Goal: Task Accomplishment & Management: Complete application form

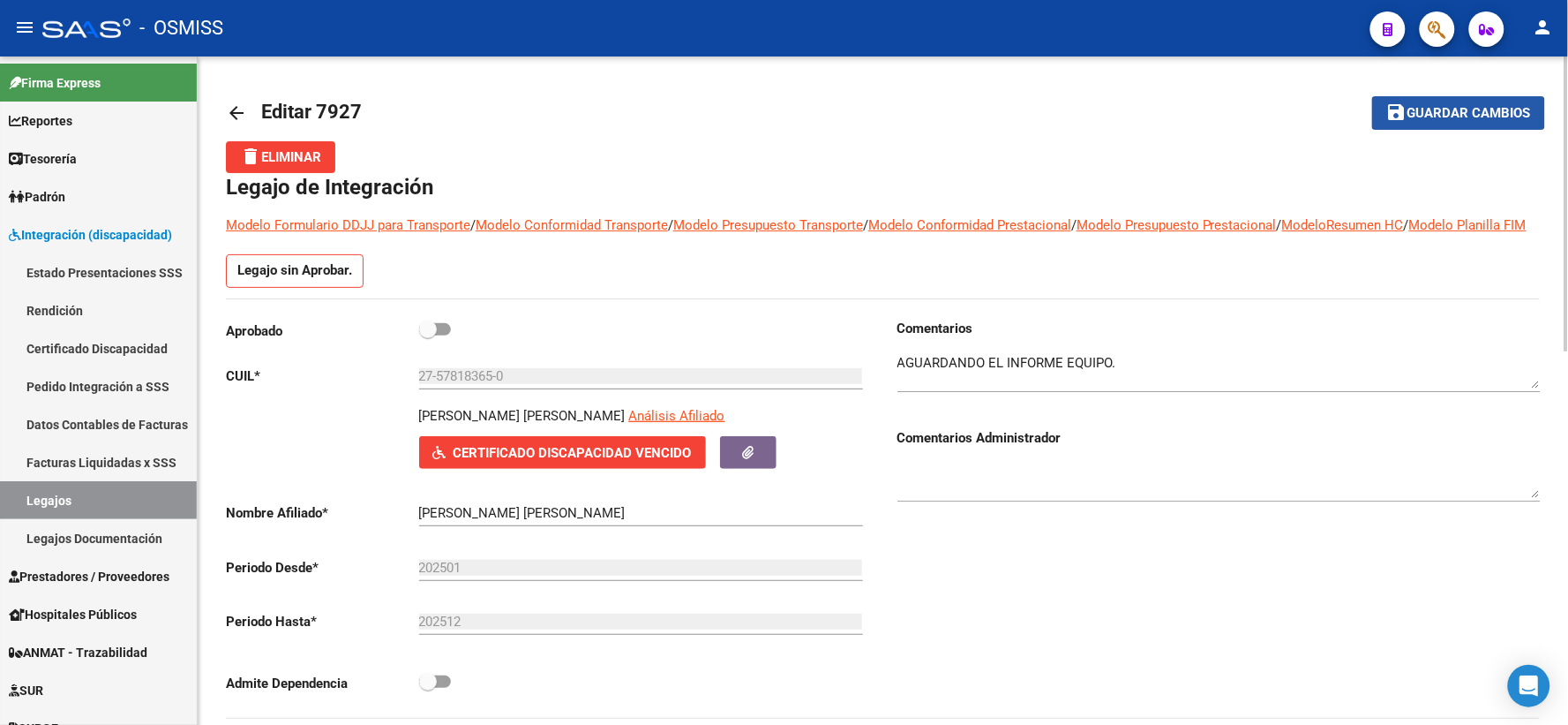
click at [1453, 108] on span "Guardar cambios" at bounding box center [1469, 114] width 124 height 16
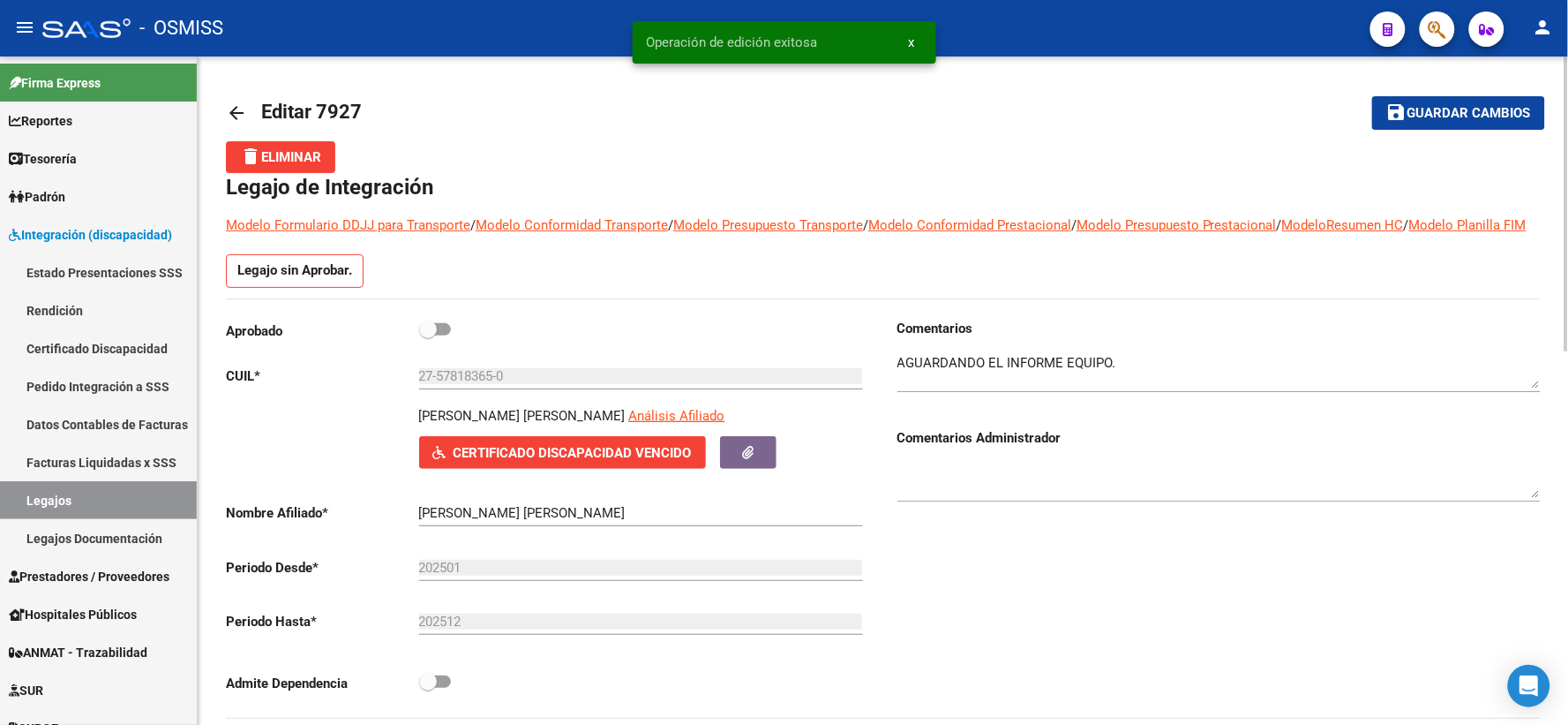
click at [241, 117] on mat-icon "arrow_back" at bounding box center [236, 113] width 21 height 21
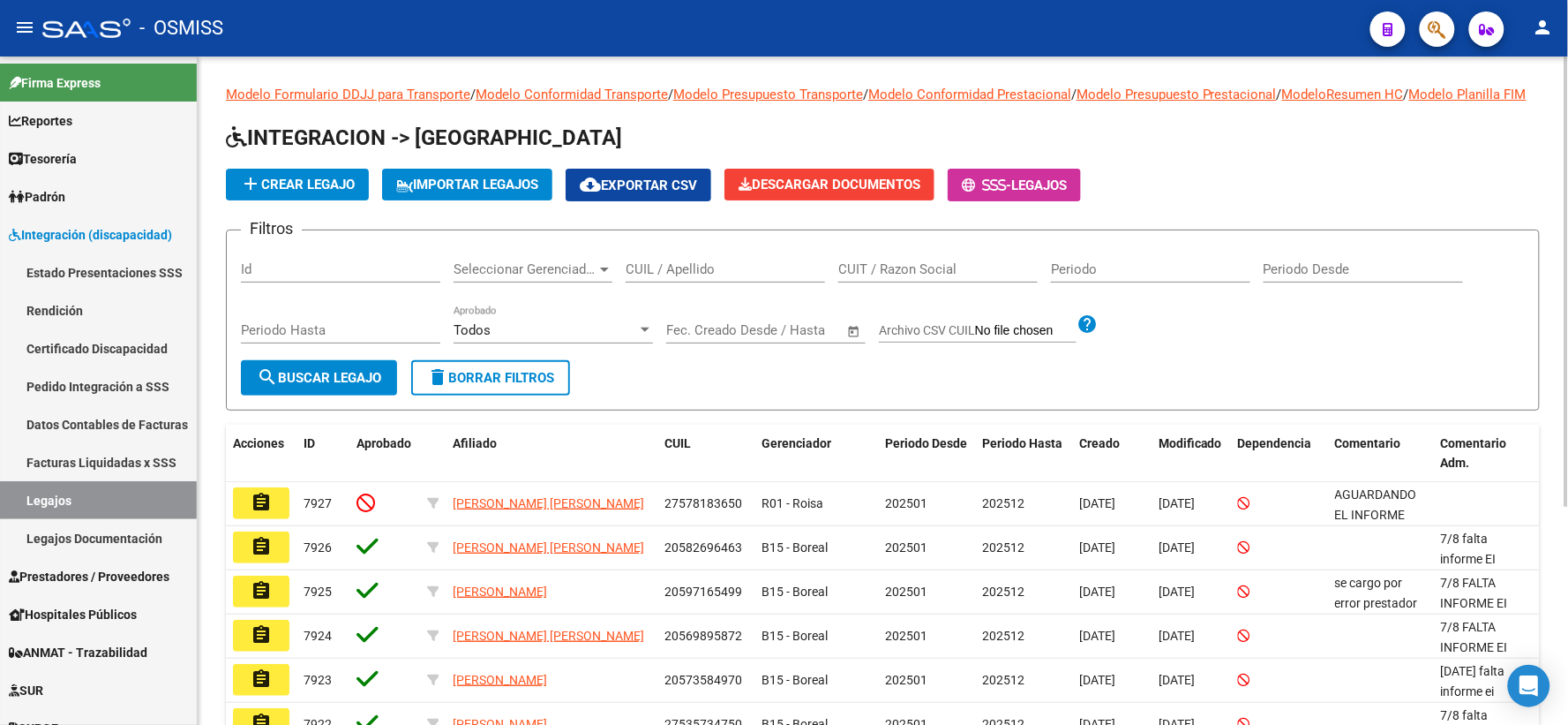
click at [812, 277] on input "CUIL / Apellido" at bounding box center [726, 269] width 199 height 16
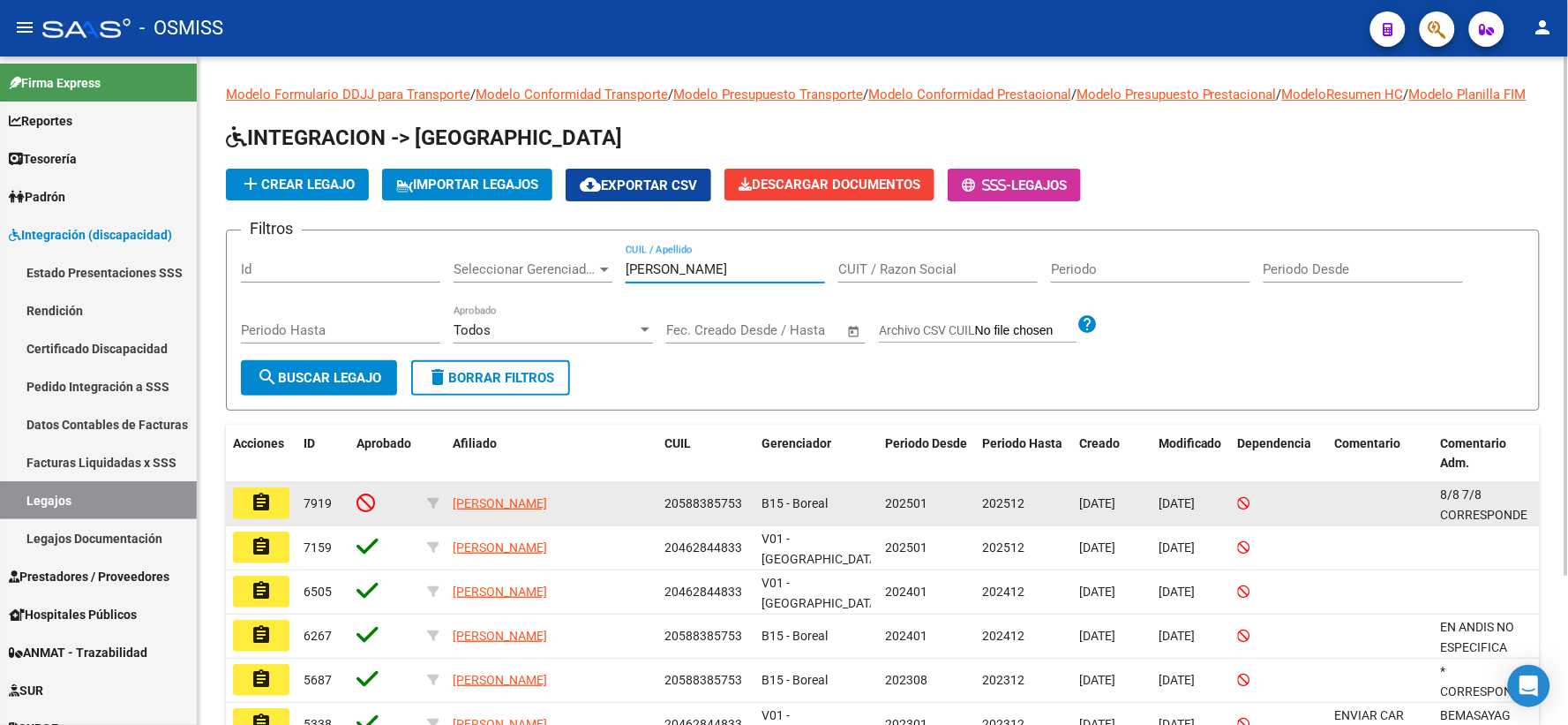
type input "[PERSON_NAME]"
click at [250, 513] on mat-icon "assignment" at bounding box center [260, 502] width 21 height 21
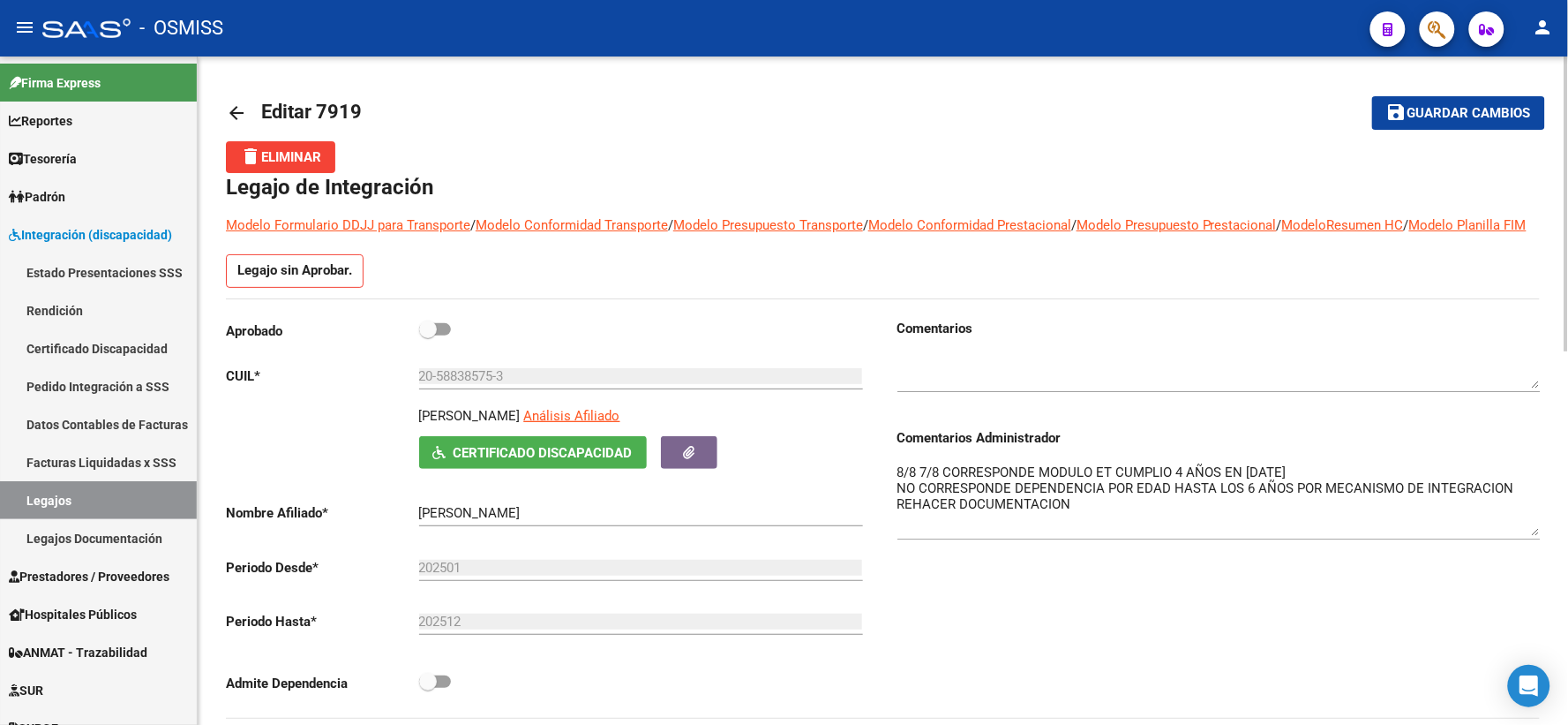
drag, startPoint x: 1534, startPoint y: 515, endPoint x: 1537, endPoint y: 552, distance: 37.1
click at [1537, 536] on textarea "8/8 7/8 CORRESPONDE MODULO ET CUMPLIO 4 AÑOS EN [DATE] NO CORRESPONDE DEPENDENC…" at bounding box center [1218, 499] width 643 height 73
click at [897, 490] on textarea "8/8 7/8 CORRESPONDE MODULO ET CUMPLIO 4 AÑOS EN [DATE] NO CORRESPONDE DEPENDENC…" at bounding box center [1218, 499] width 643 height 73
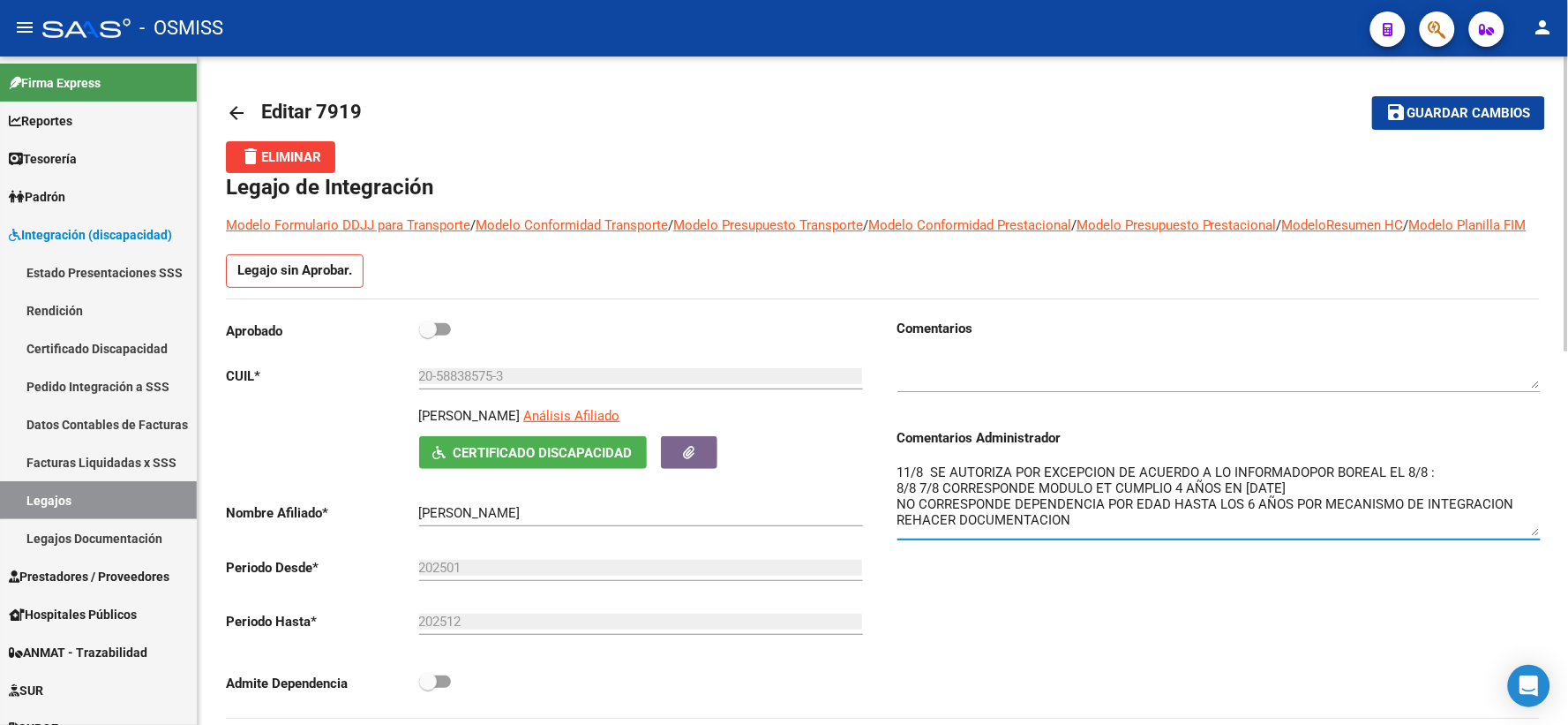
click at [1472, 490] on textarea "11/8 SE AUTORIZA POR EXCEPCION DE ACUERDO A LO INFORMADOPOR BOREAL EL 8/8 : 8/8…" at bounding box center [1218, 499] width 643 height 73
paste textarea "tiene pedido prestacional de MII, el cual fue autorizado por Boreal desde agost…"
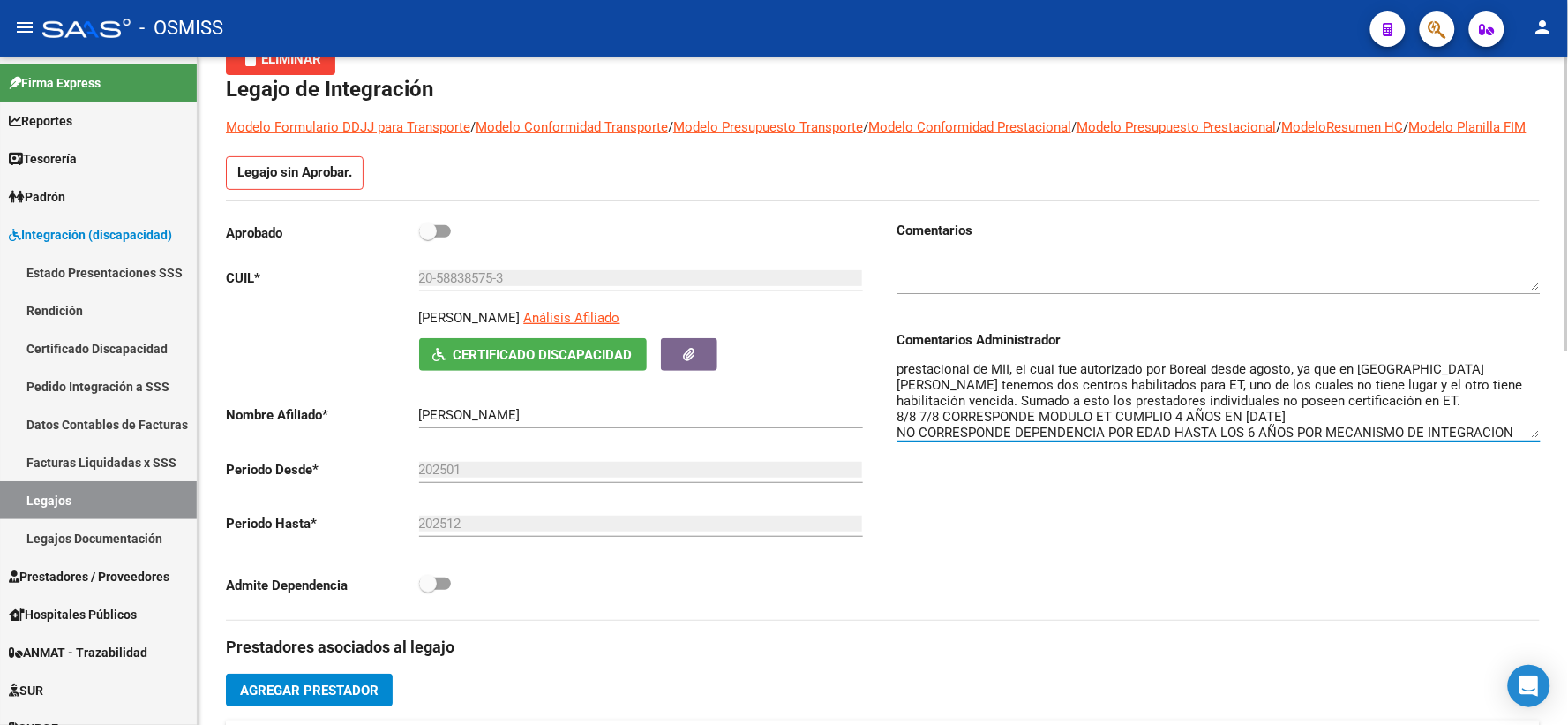
scroll to position [41, 0]
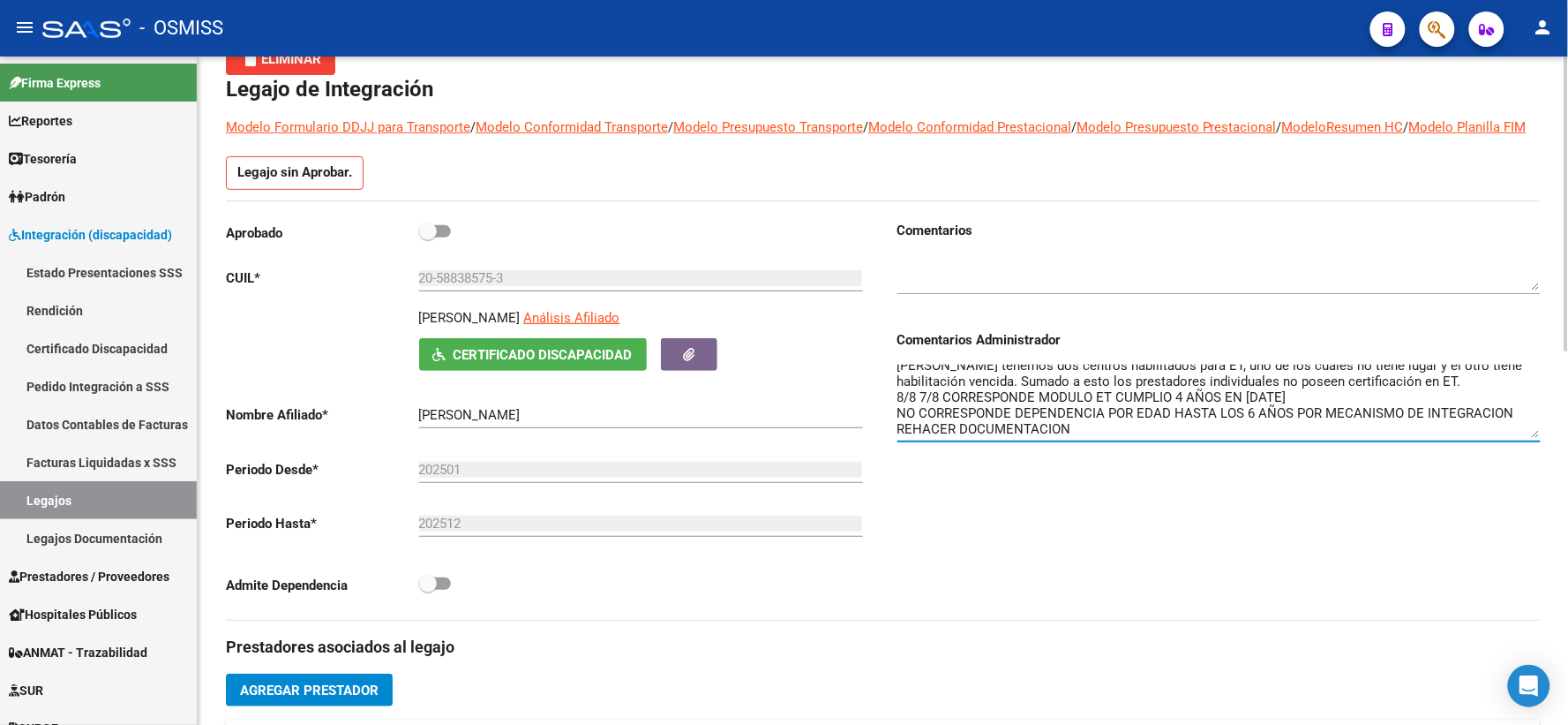
click at [1281, 398] on textarea "11/8 SE AUTORIZA POR EXCEPCION DE ACUERDO A LO INFORMADOPOR BOREAL EL 8/8 : tie…" at bounding box center [1218, 401] width 643 height 73
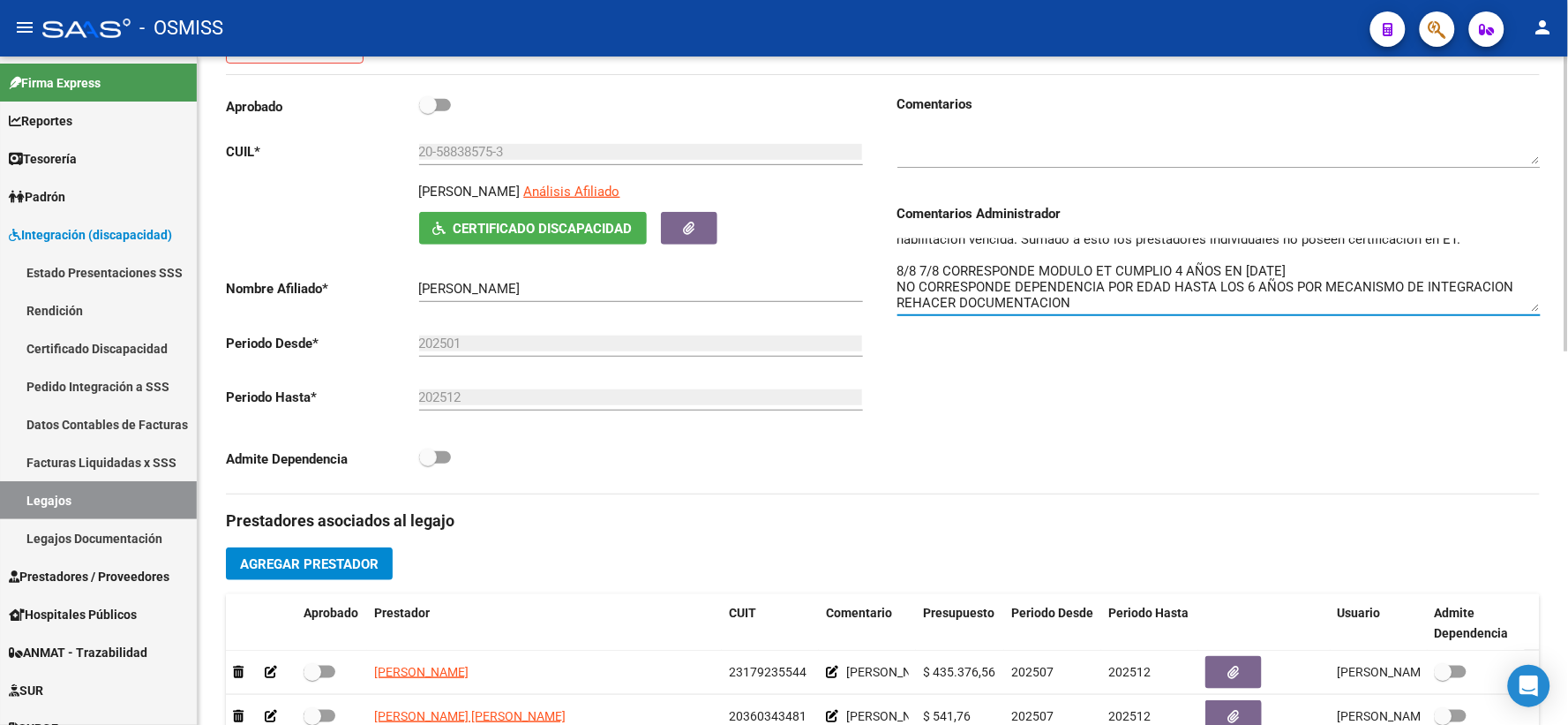
scroll to position [392, 0]
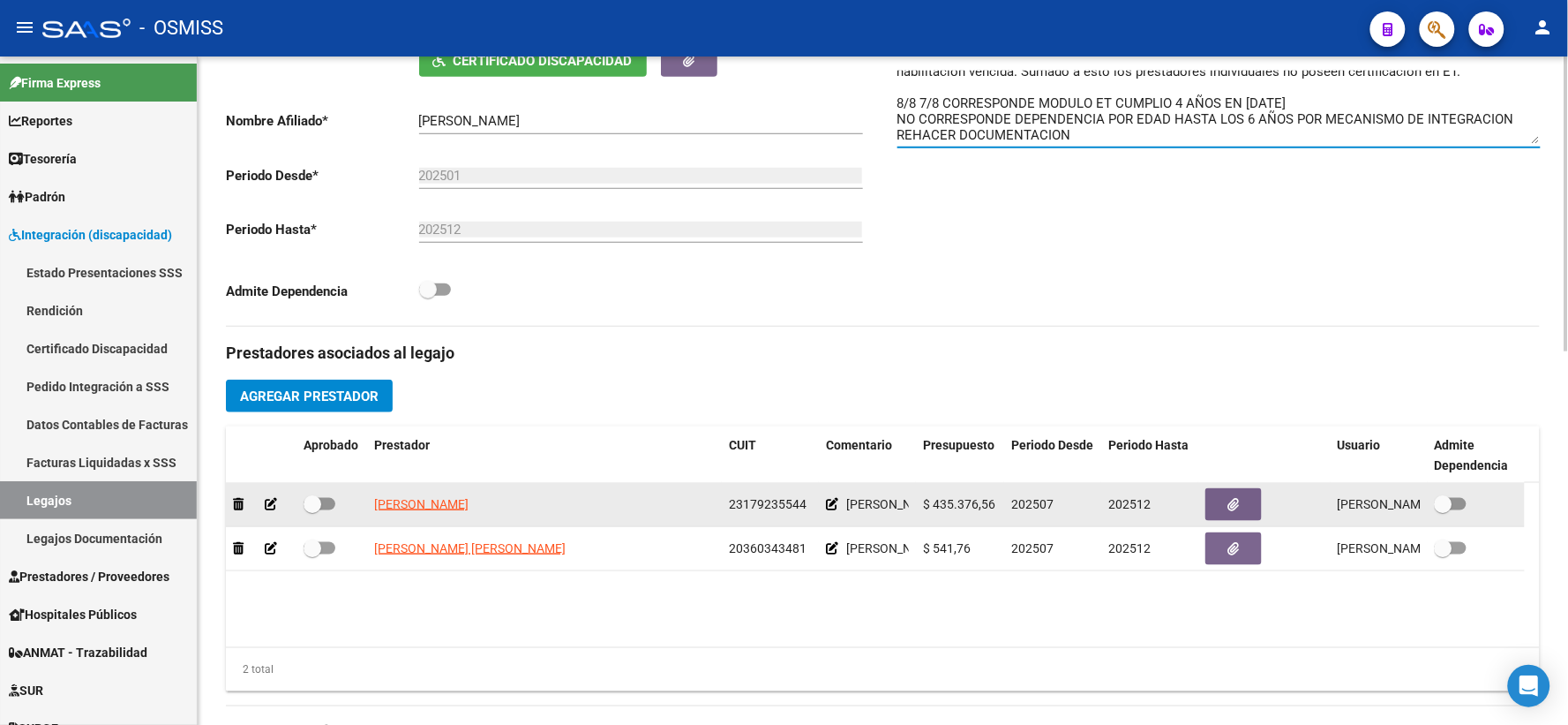
type textarea "11/8 SE AUTORIZA POR EXCEPCION DE ACUERDO A LO INFORMADOPOR BOREAL EL 8/8 : tie…"
click at [827, 511] on icon at bounding box center [832, 504] width 12 height 12
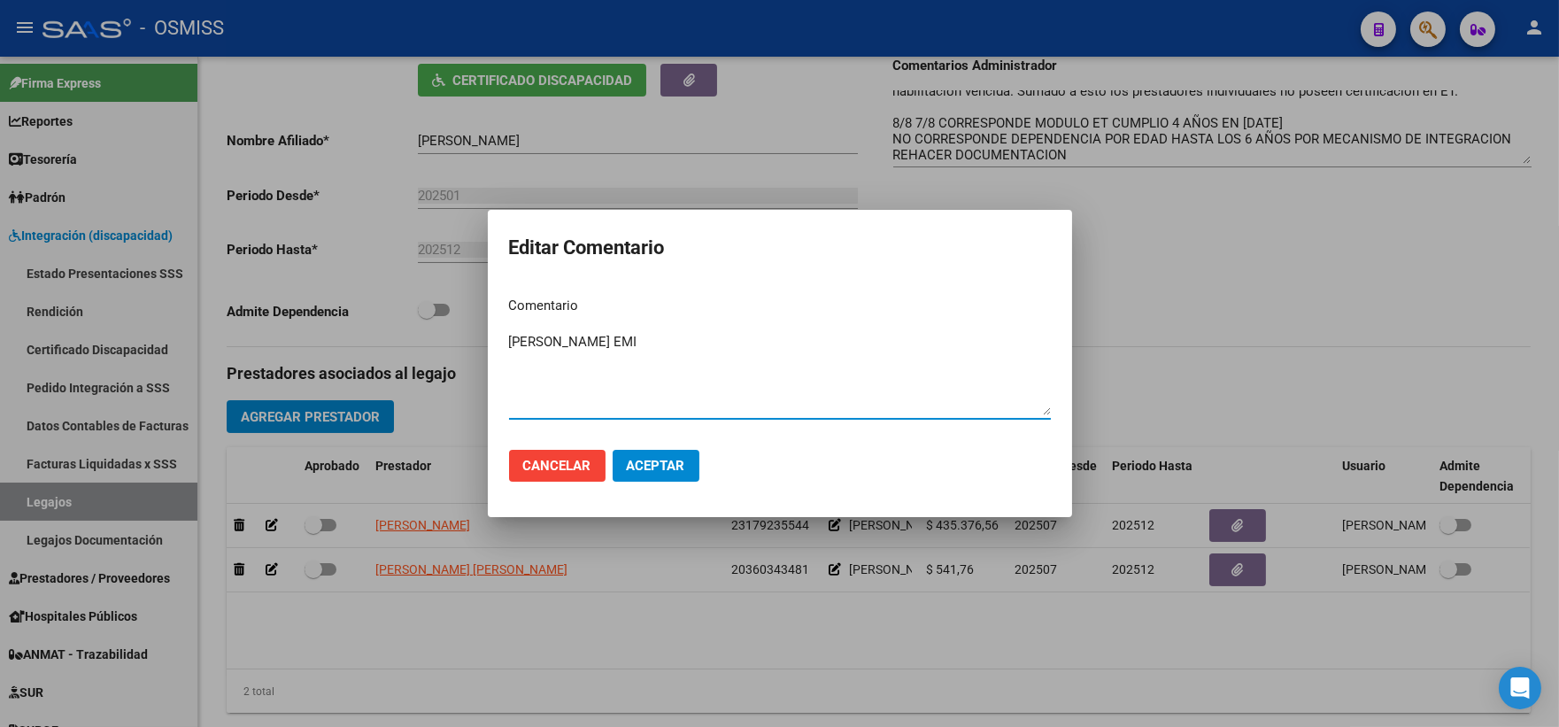
click at [523, 339] on textarea "[PERSON_NAME] EMI" at bounding box center [780, 373] width 542 height 83
type textarea "90 POR EXCEPCION NO HAY OTR PRESTADOR EN [PERSON_NAME] EMI"
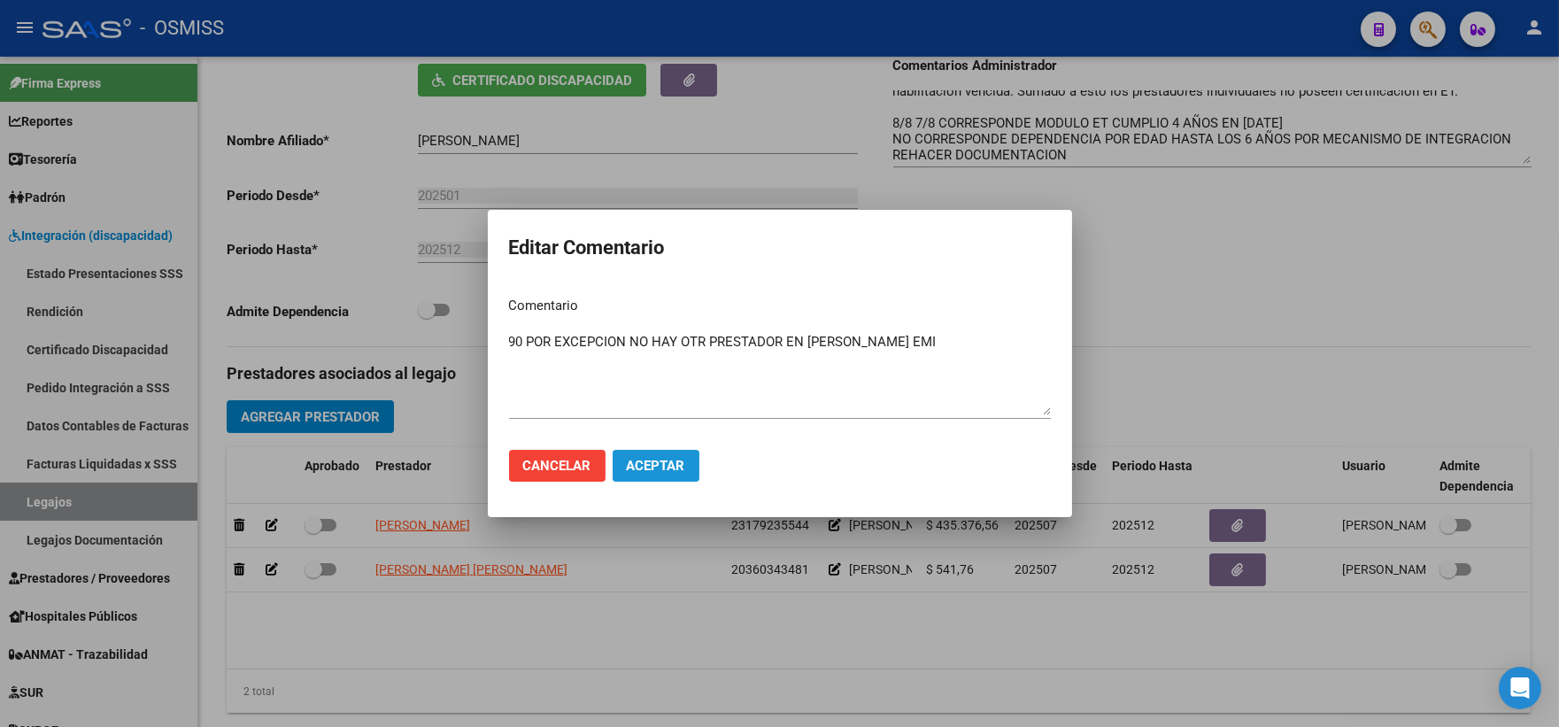
click at [646, 461] on span "Aceptar" at bounding box center [656, 466] width 58 height 16
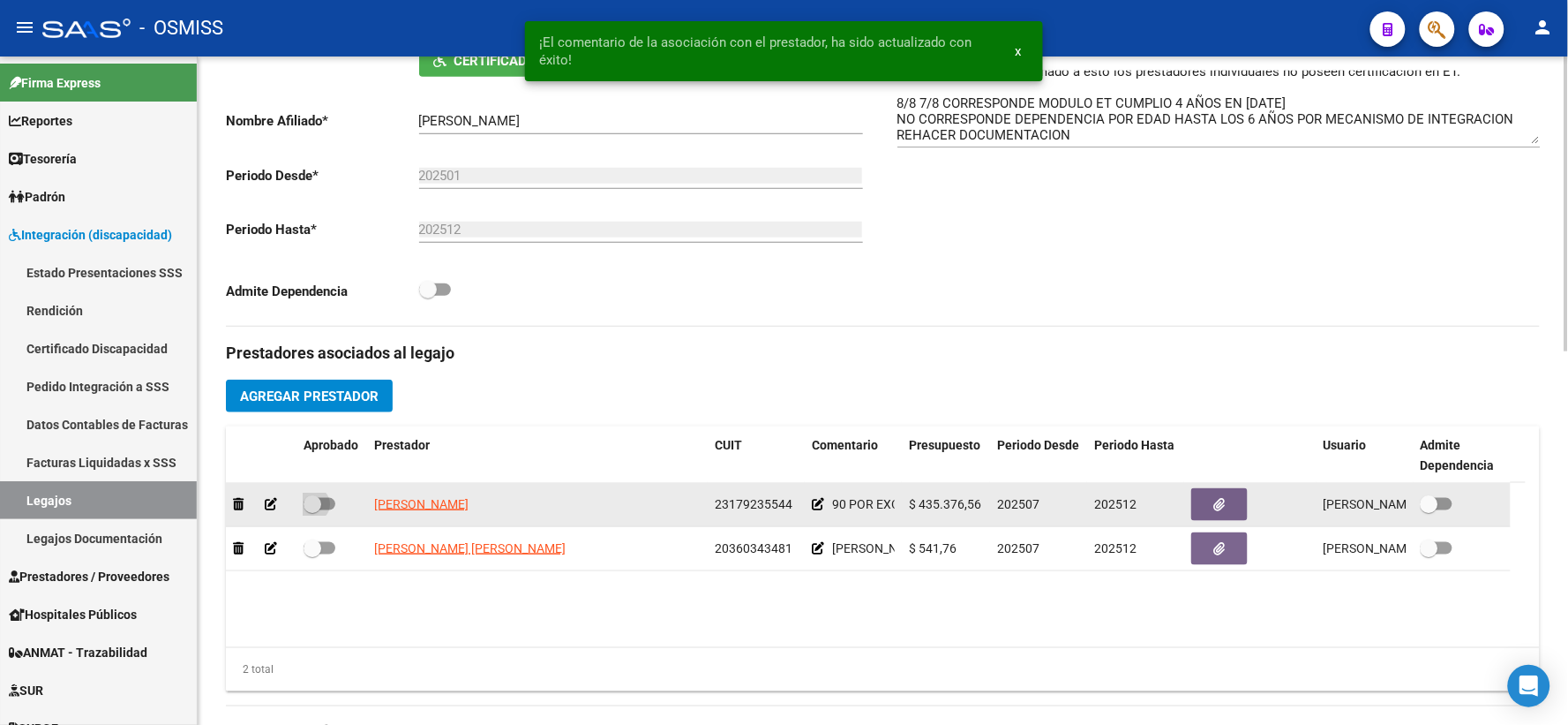
click at [310, 513] on span at bounding box center [313, 505] width 18 height 18
click at [312, 512] on input "checkbox" at bounding box center [312, 511] width 1 height 1
checkbox input "true"
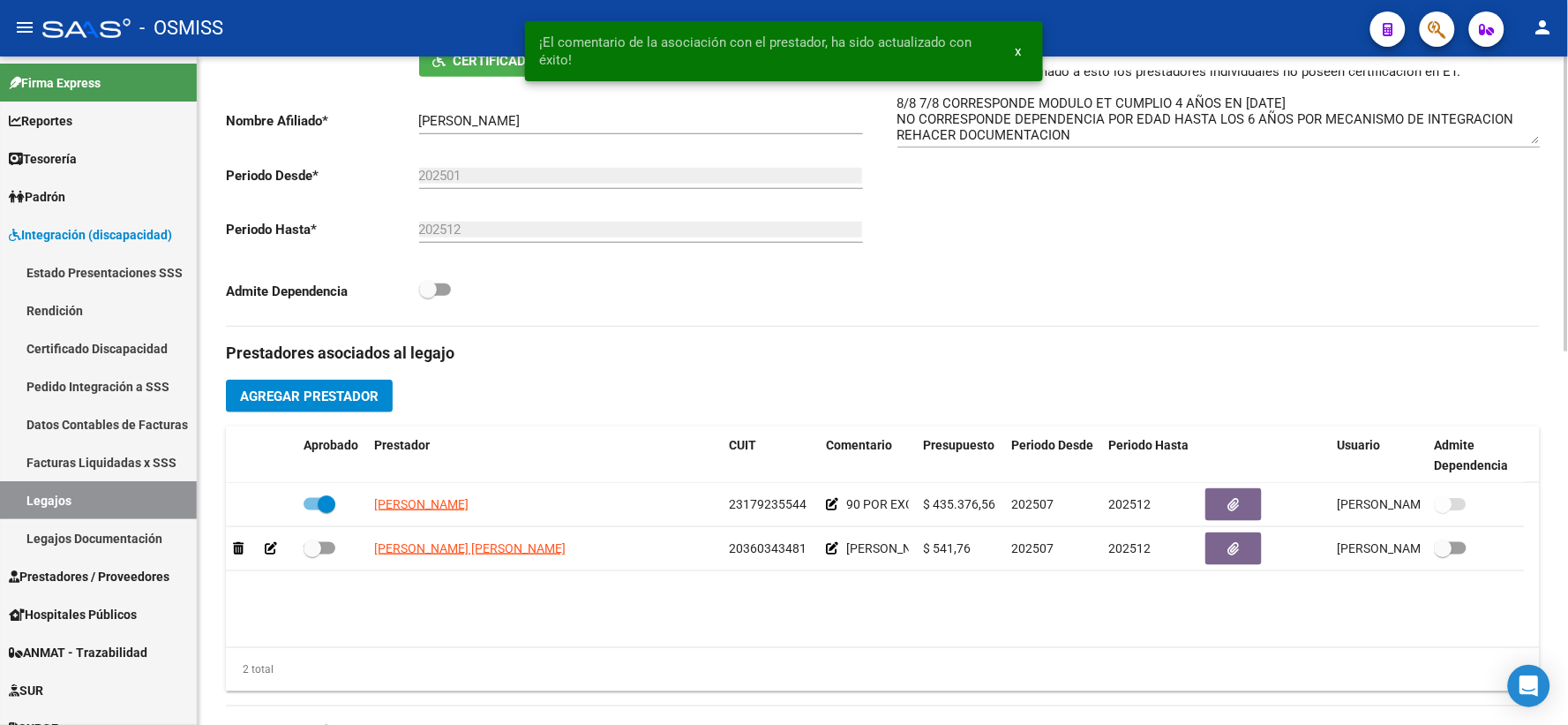
scroll to position [0, 0]
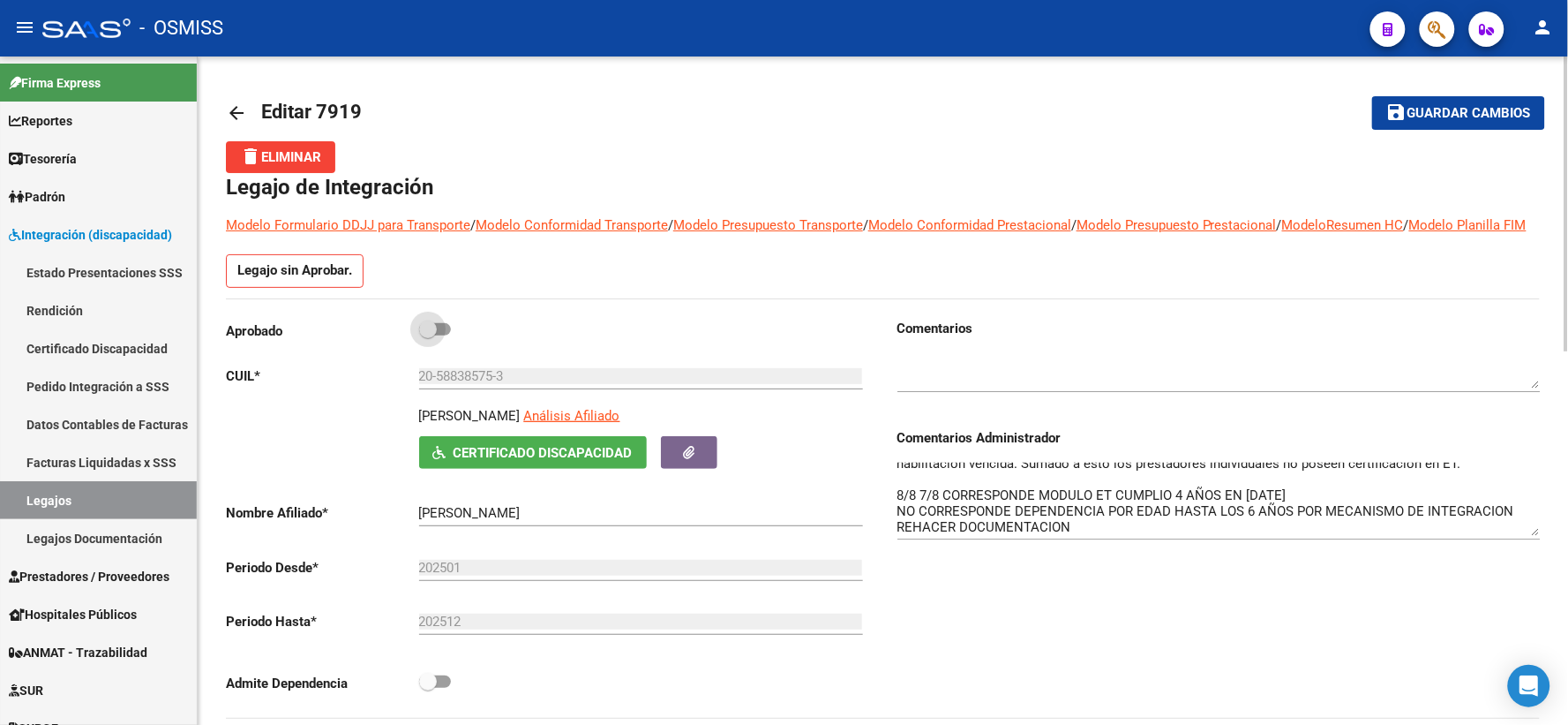
click at [435, 338] on span at bounding box center [429, 329] width 18 height 18
click at [428, 336] on input "checkbox" at bounding box center [428, 335] width 1 height 1
checkbox input "true"
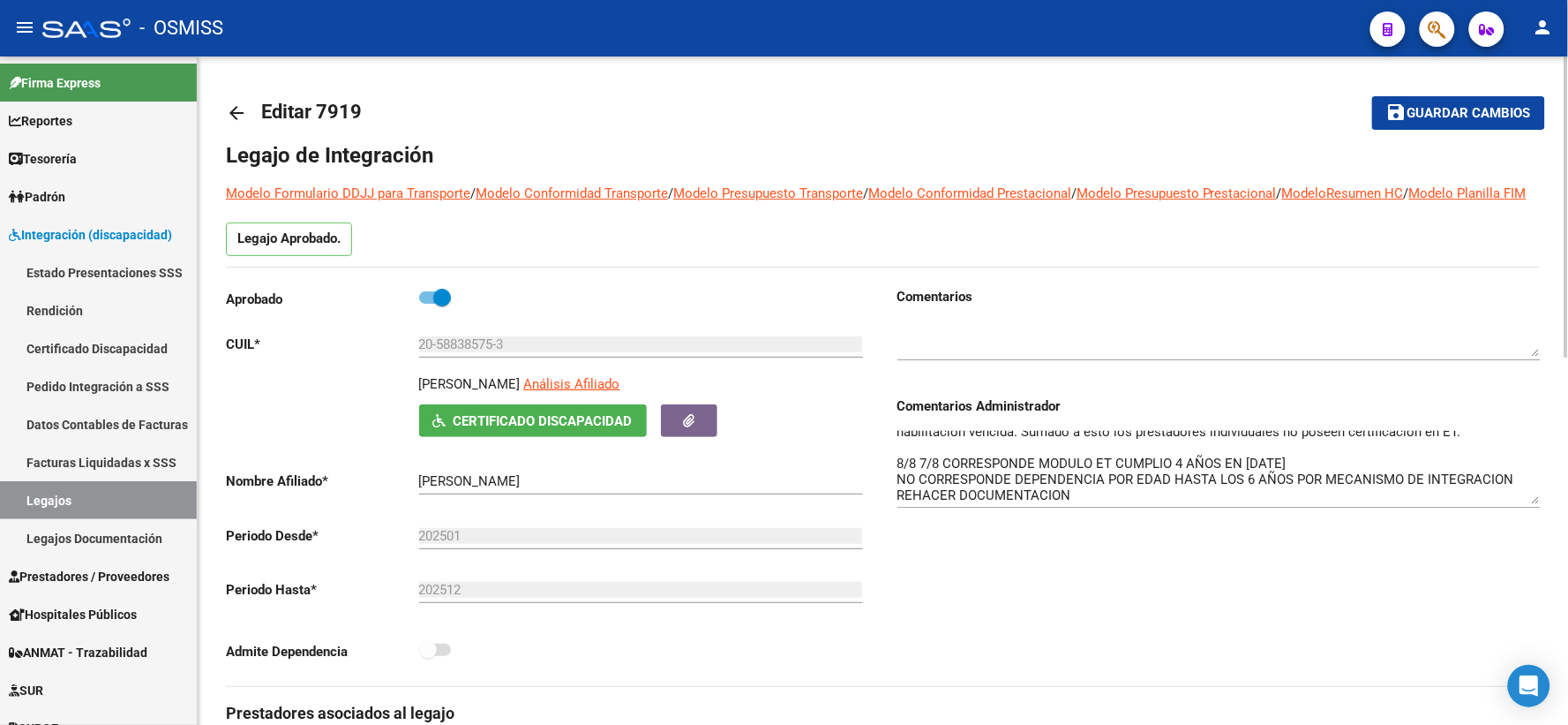
click at [1442, 118] on span "Guardar cambios" at bounding box center [1469, 114] width 124 height 16
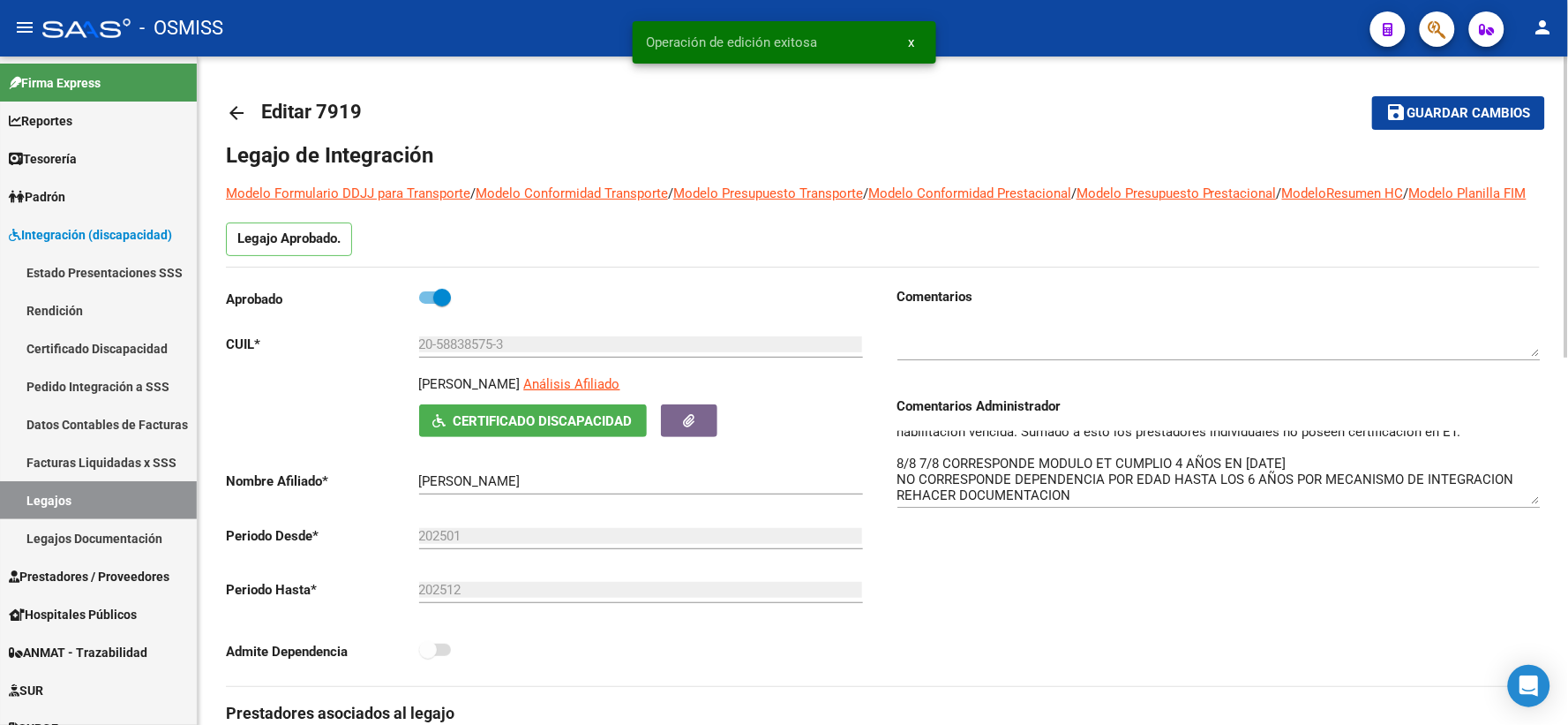
click at [234, 104] on mat-icon "arrow_back" at bounding box center [236, 113] width 21 height 21
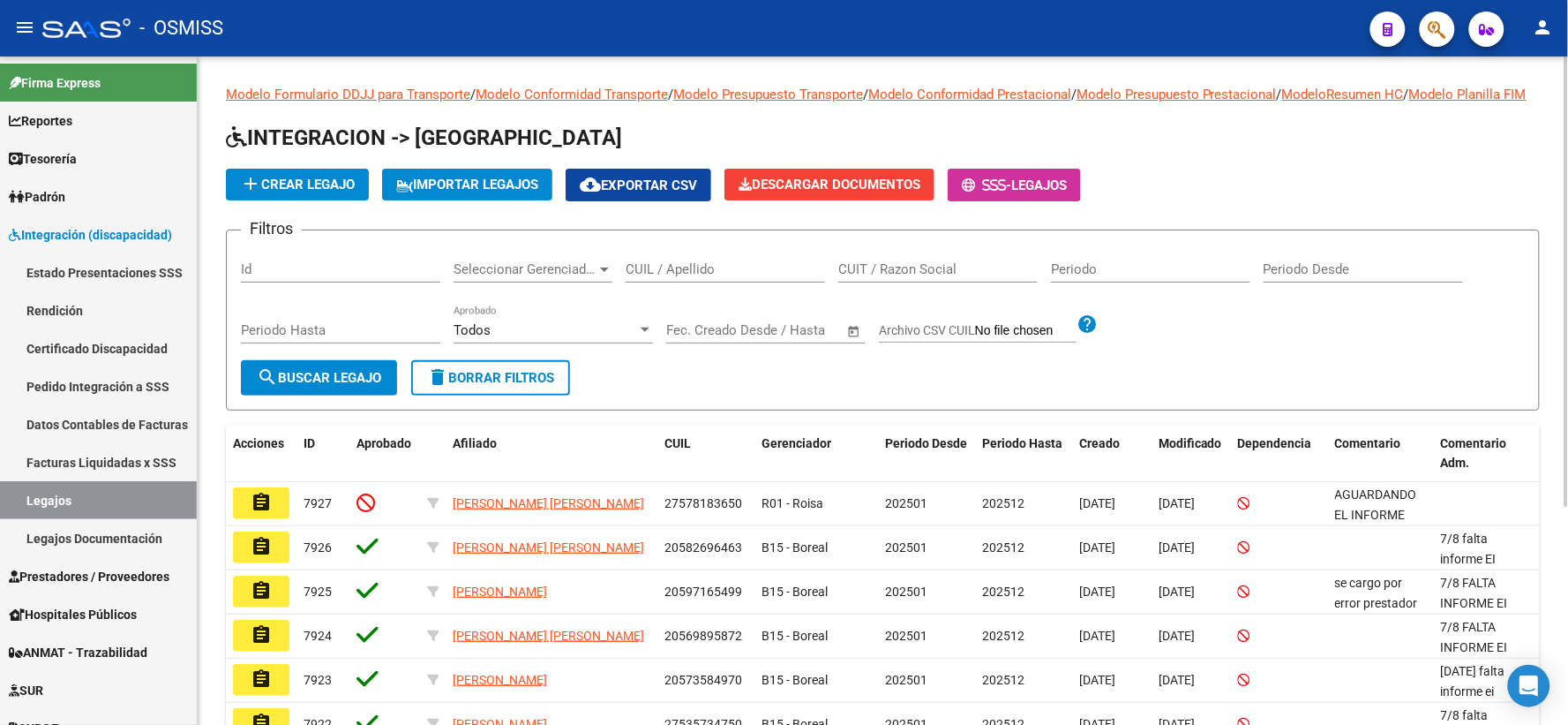
click at [1196, 201] on div "add Crear Legajo IMPORTAR LEGAJOS cloud_download Exportar CSV Descargar Documen…" at bounding box center [883, 184] width 1314 height 33
click at [744, 277] on input "CUIL / Apellido" at bounding box center [726, 269] width 199 height 16
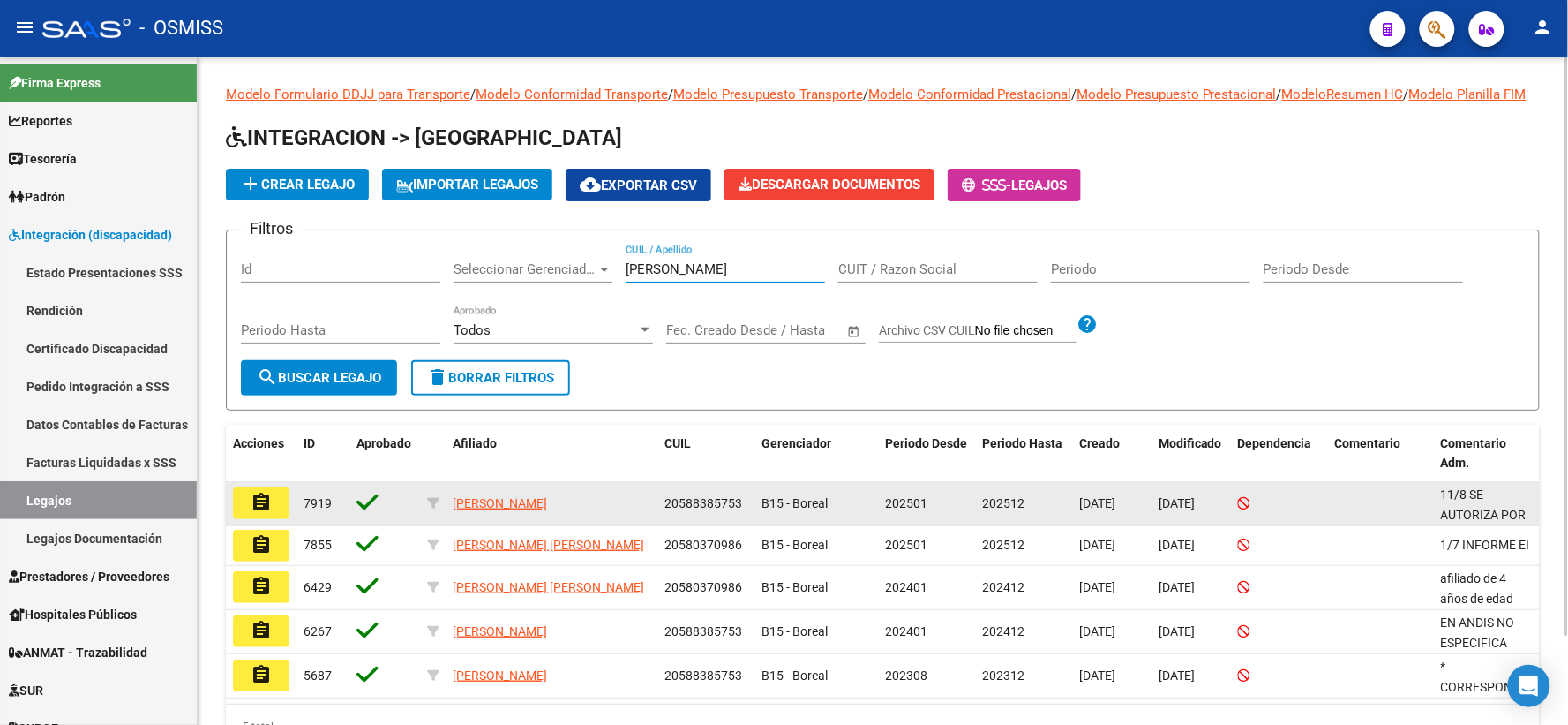
type input "[PERSON_NAME]"
click at [257, 513] on mat-icon "assignment" at bounding box center [260, 502] width 21 height 21
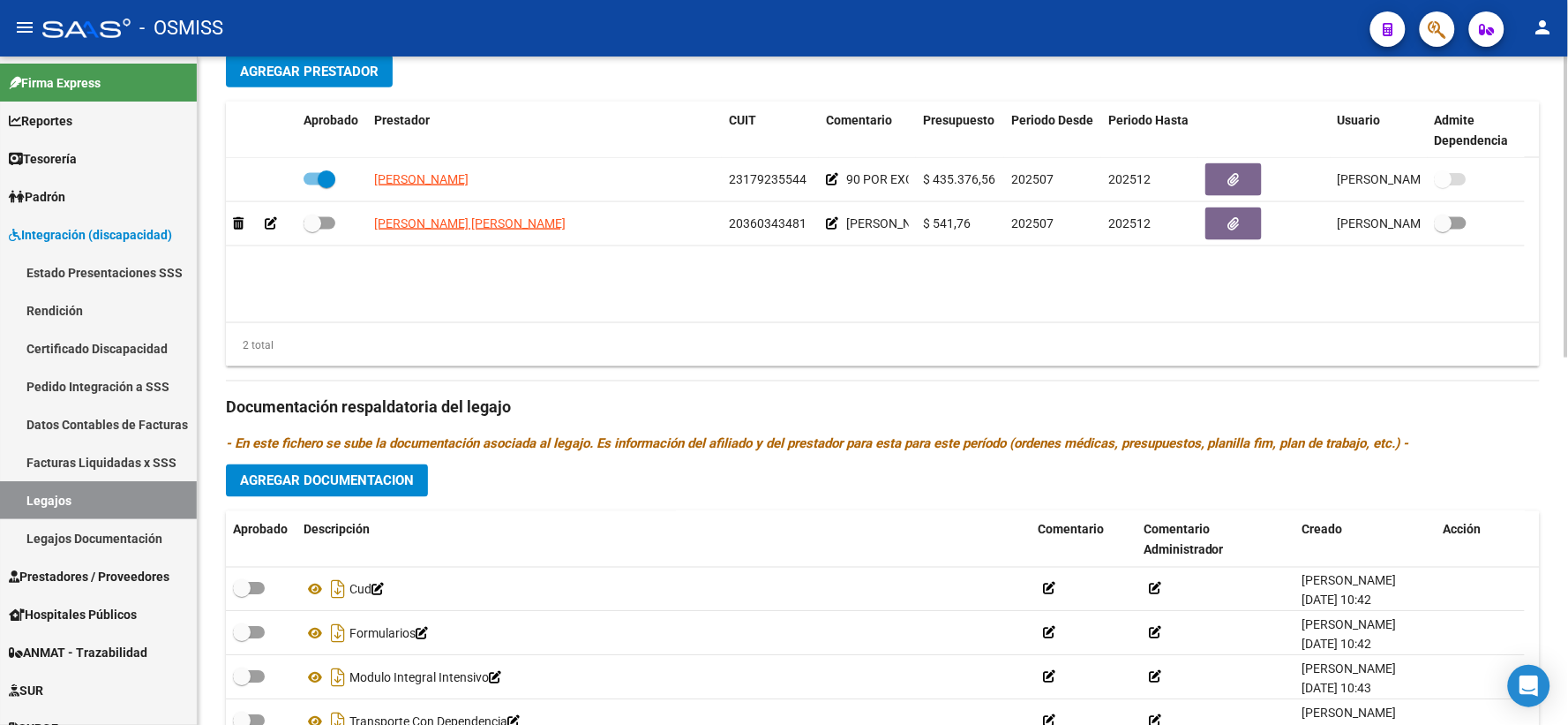
scroll to position [686, 0]
click at [301, 489] on span "Agregar Documentacion" at bounding box center [327, 481] width 173 height 16
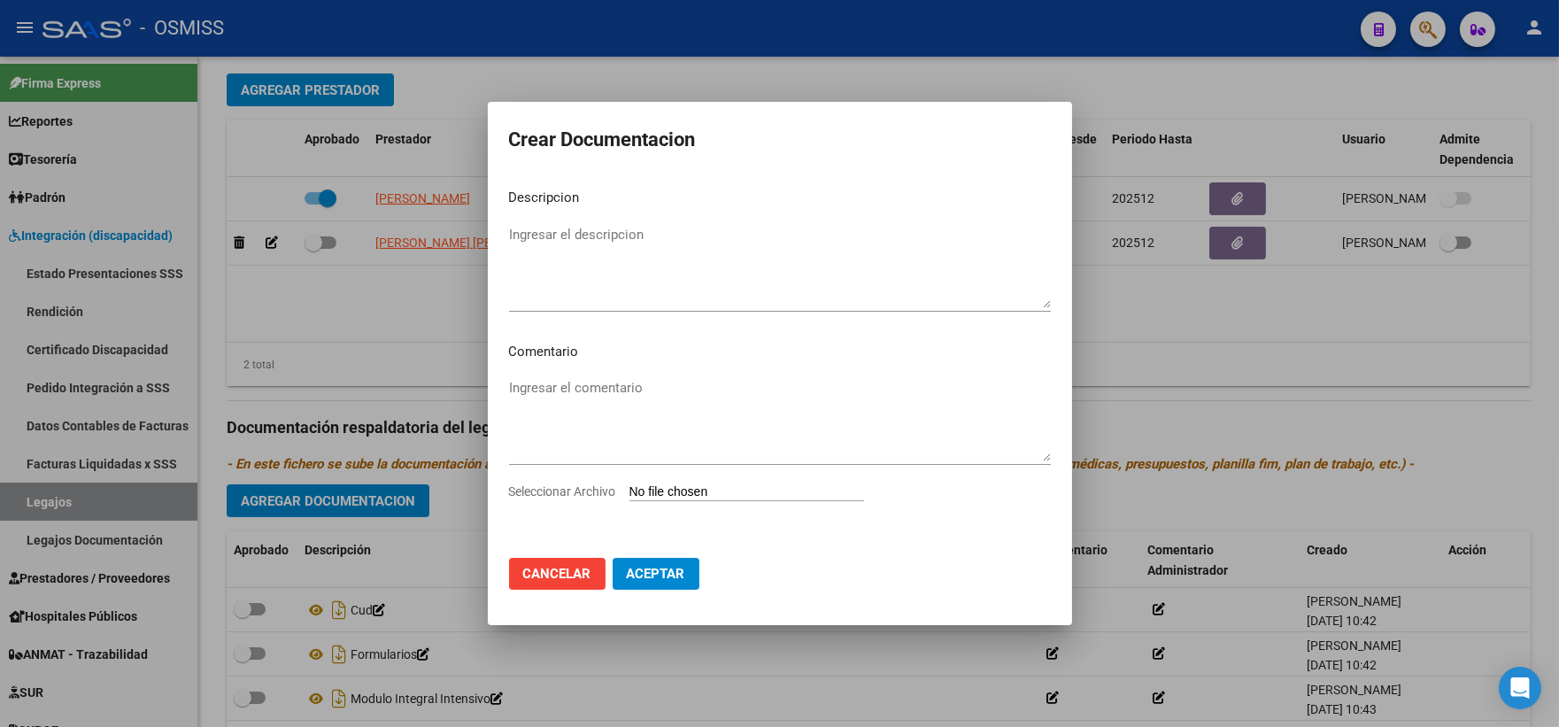
type input "C:\fakepath\mail 8-8.pdf"
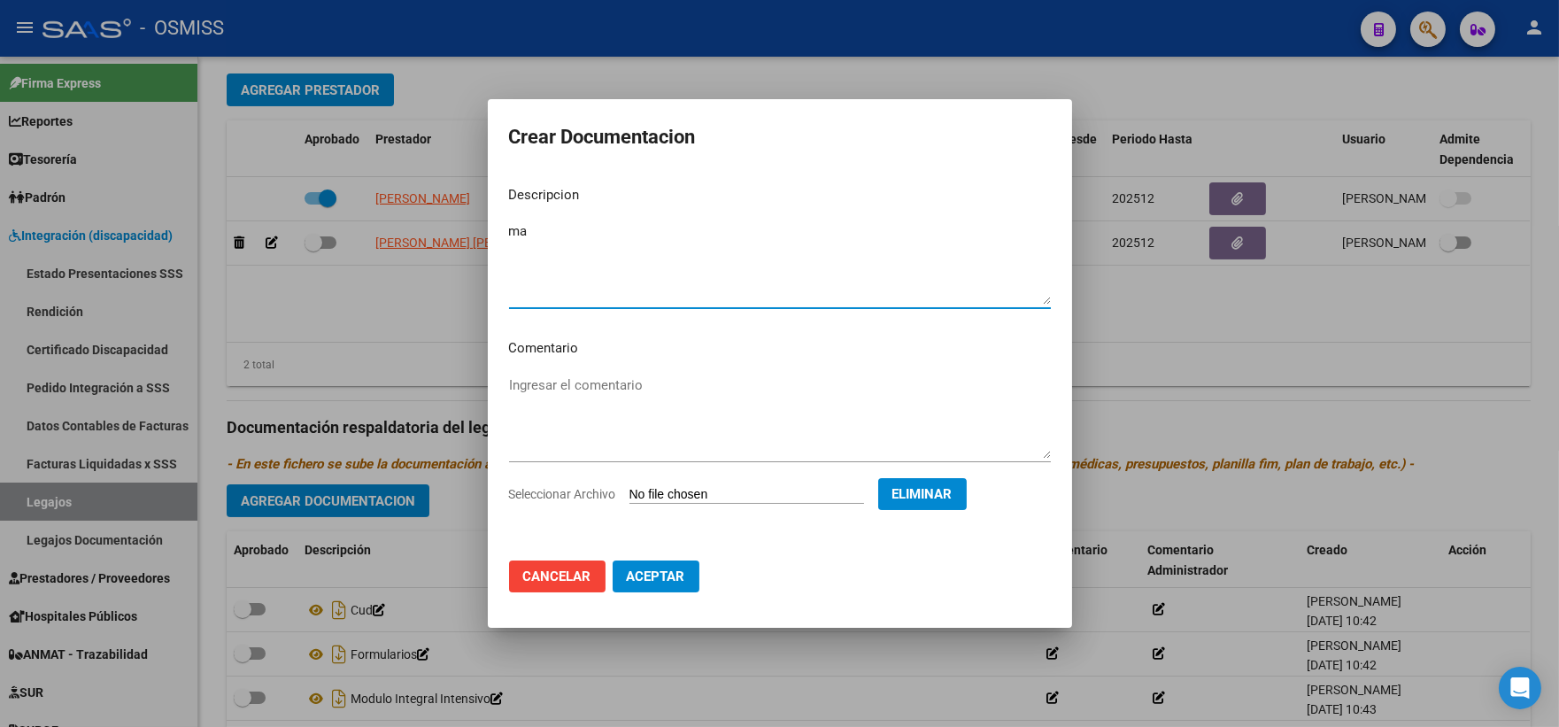
type textarea "m"
drag, startPoint x: 660, startPoint y: 231, endPoint x: 352, endPoint y: 228, distance: 308.2
click at [352, 228] on div "Crear Documentacion Descripcion NO SUBIR A LA SSS Ingresar el descripcion Comen…" at bounding box center [779, 363] width 1559 height 727
type textarea "MAIL 8/8"
click at [556, 378] on textarea "Ingresar el comentario" at bounding box center [780, 416] width 542 height 83
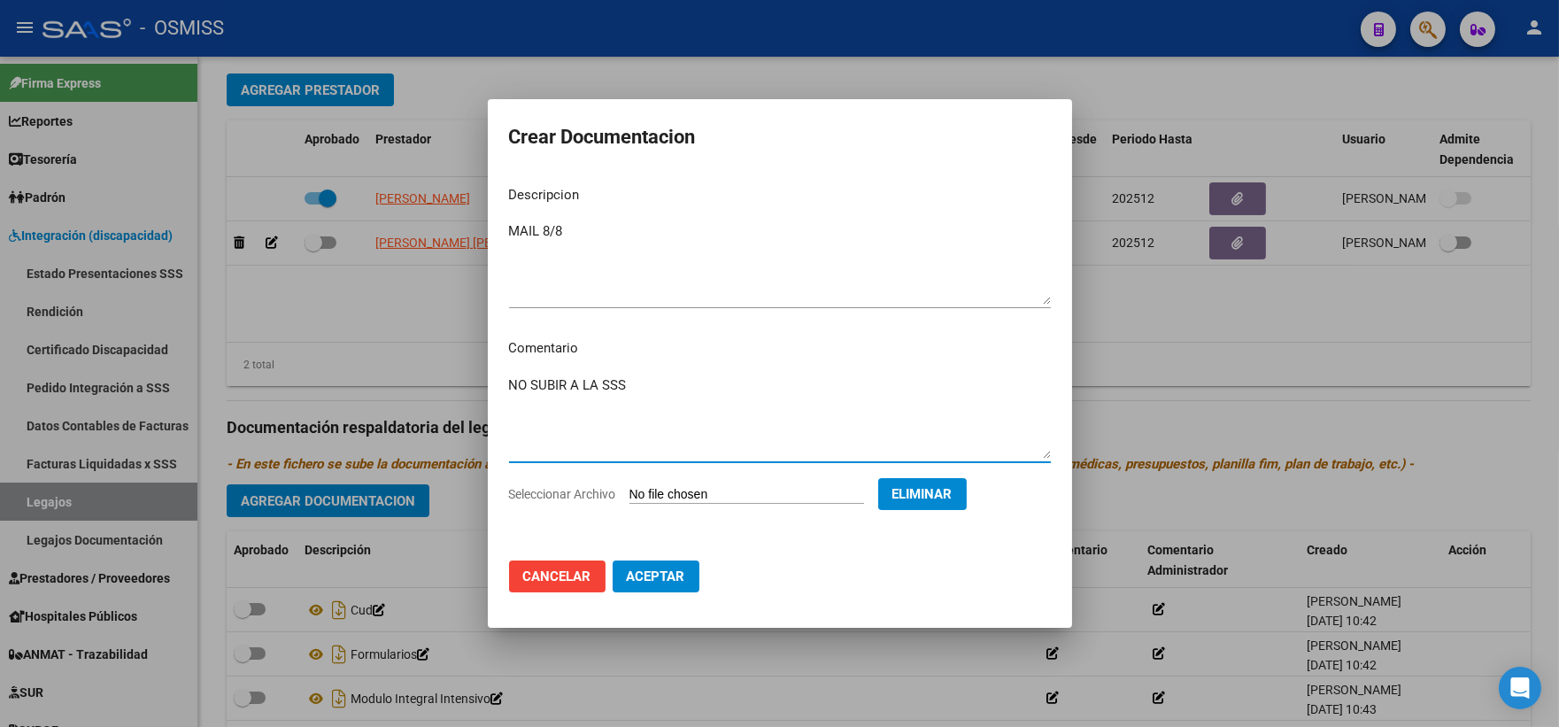
type textarea "NO SUBIR A LA SSS"
click at [651, 564] on button "Aceptar" at bounding box center [656, 576] width 87 height 32
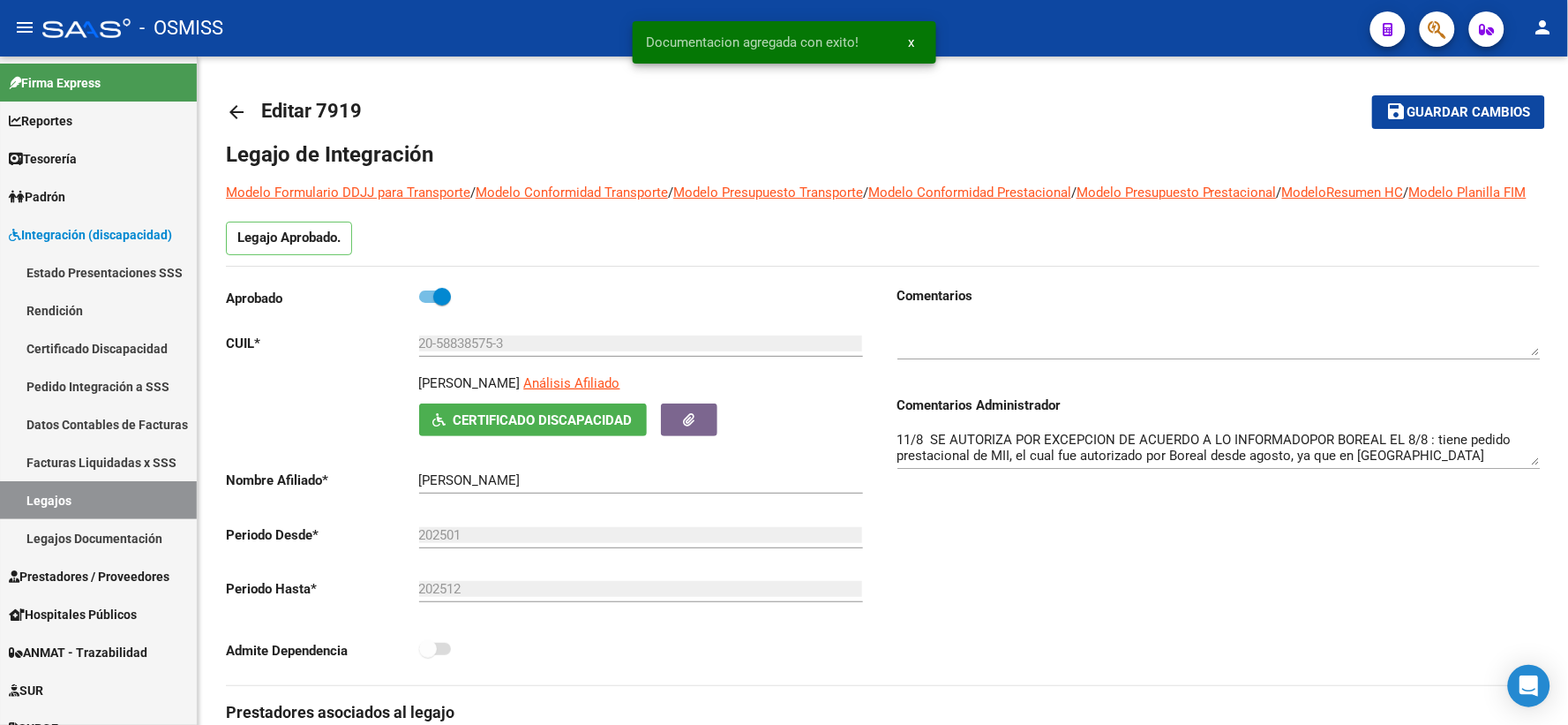
scroll to position [0, 0]
click at [1457, 116] on span "Guardar cambios" at bounding box center [1469, 114] width 124 height 16
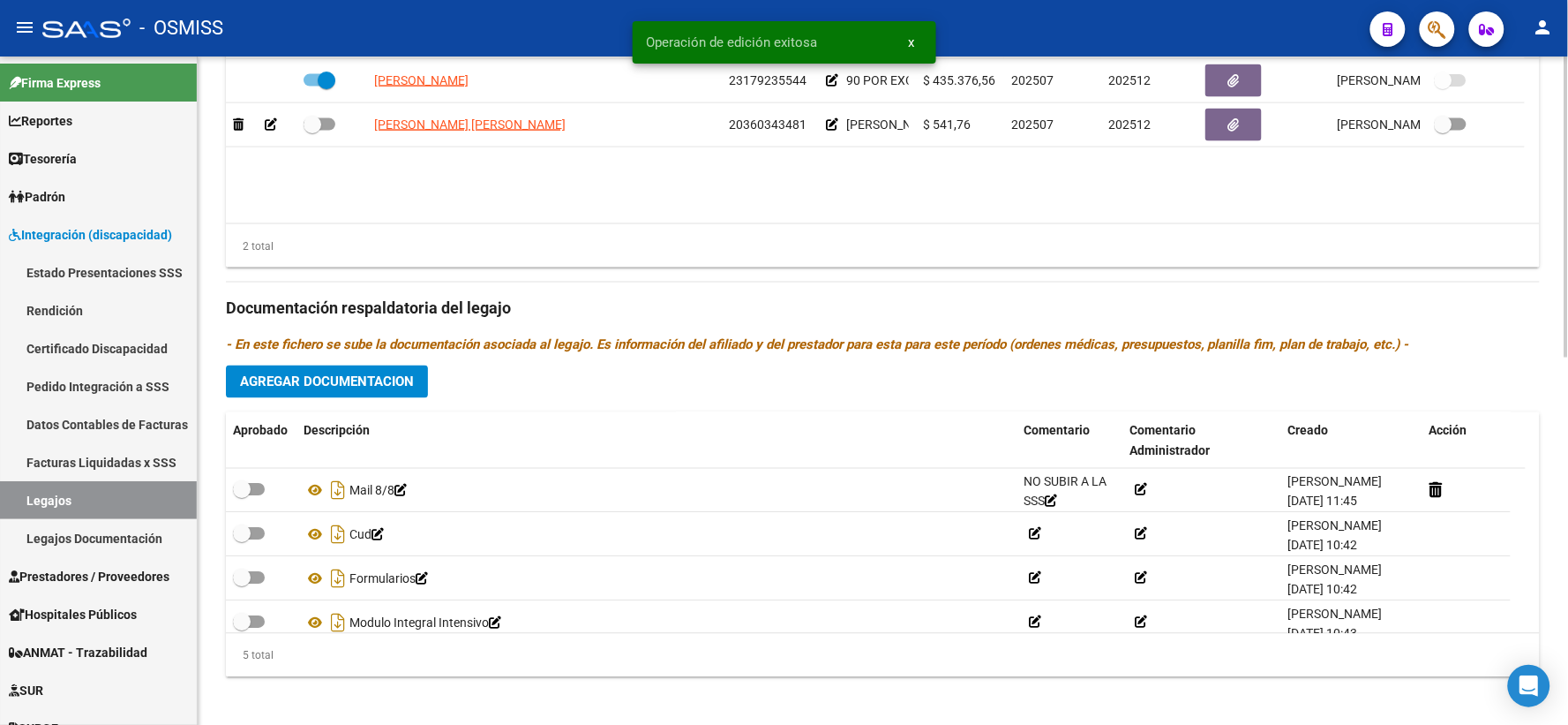
scroll to position [815, 0]
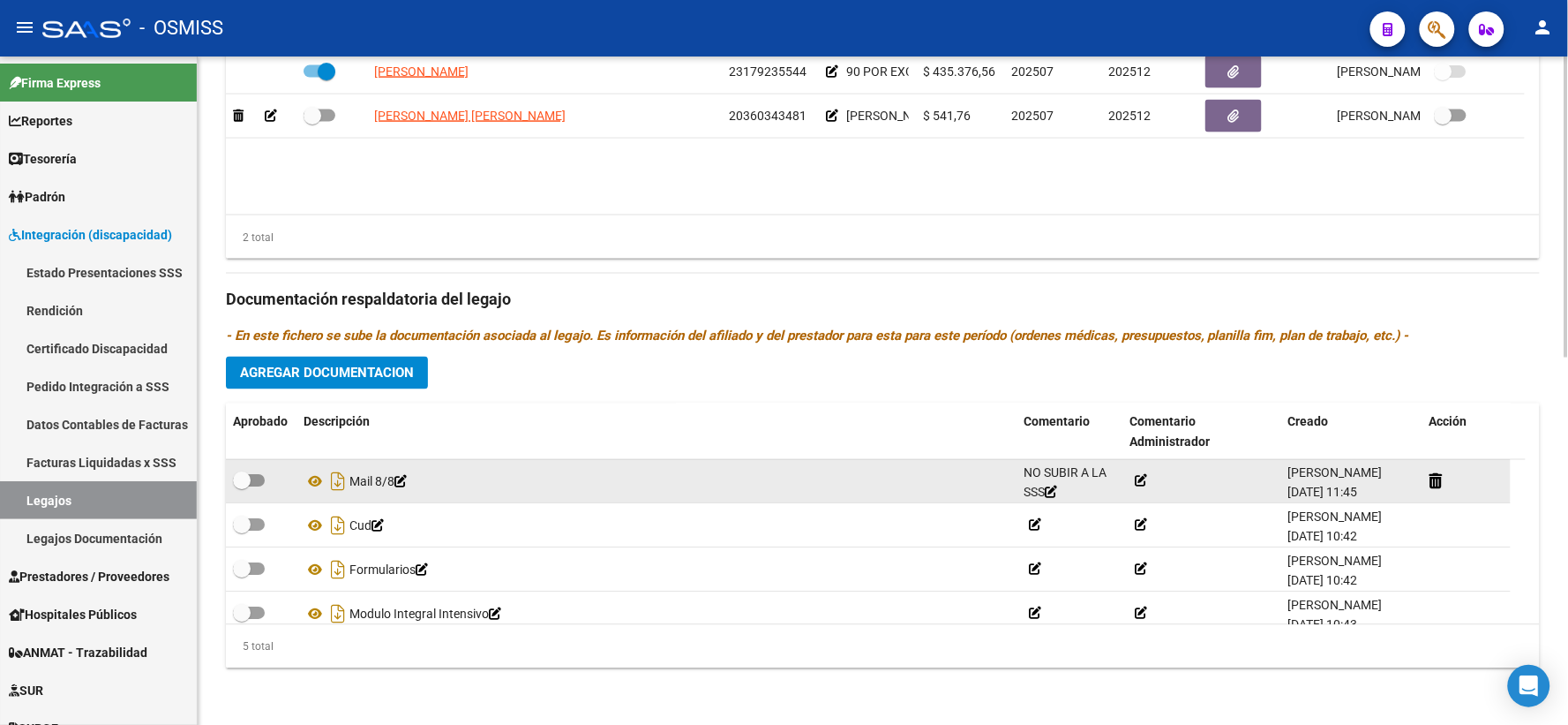
click at [1138, 480] on icon at bounding box center [1141, 481] width 12 height 12
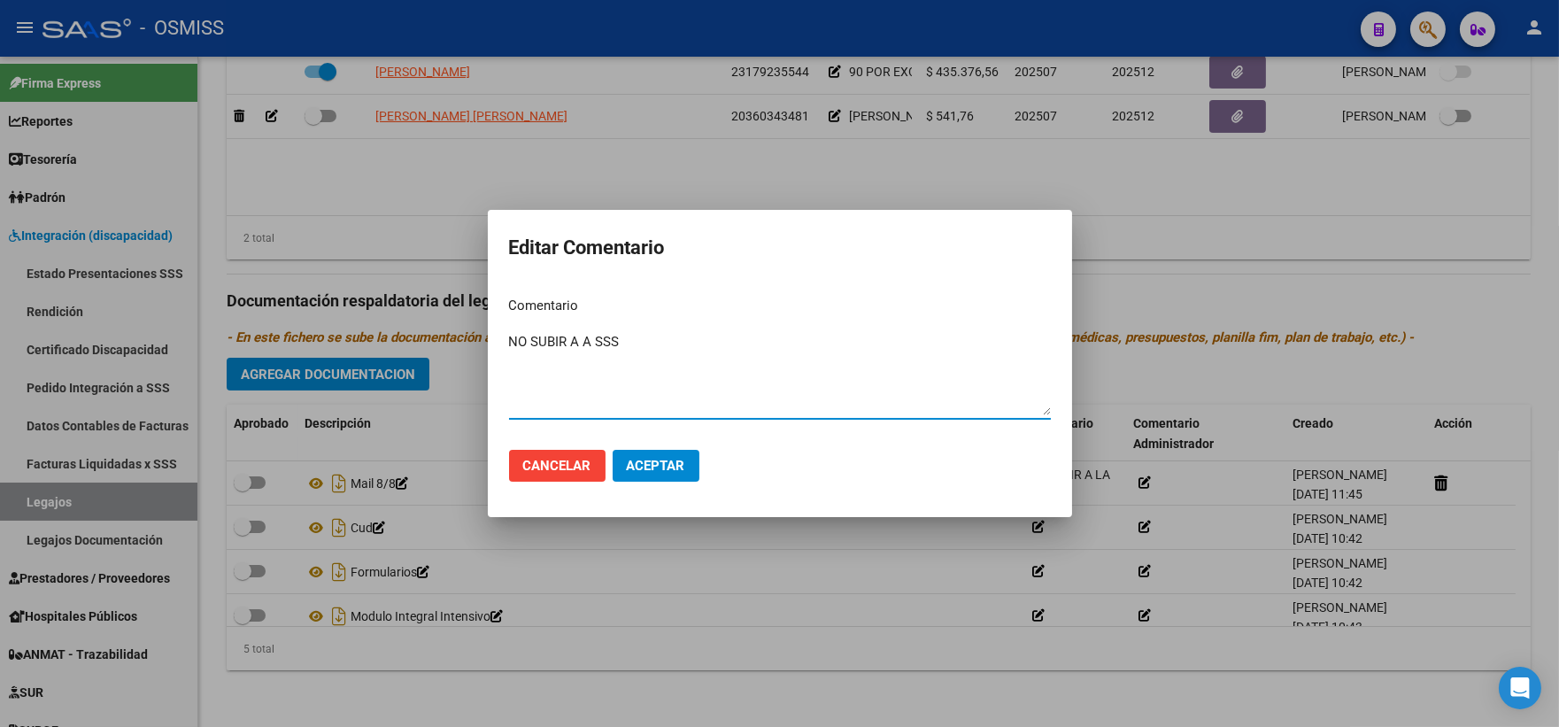
click at [583, 345] on textarea "NO SUBIR A A SSS" at bounding box center [780, 373] width 542 height 83
type textarea "NO SUBIR A LA SSS"
click at [670, 469] on span "Aceptar" at bounding box center [656, 466] width 58 height 16
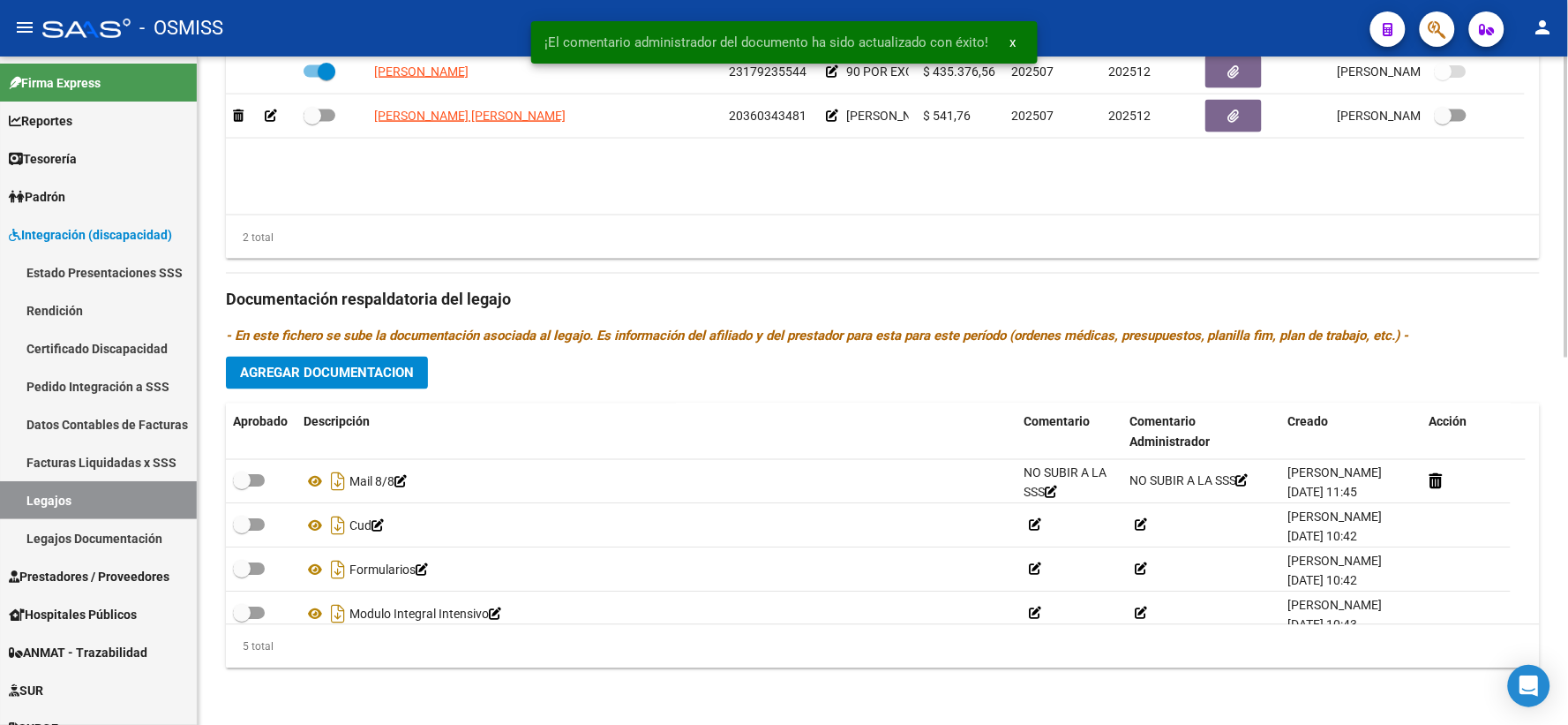
click at [1453, 306] on h3 "Documentación respaldatoria del legajo" at bounding box center [883, 300] width 1314 height 25
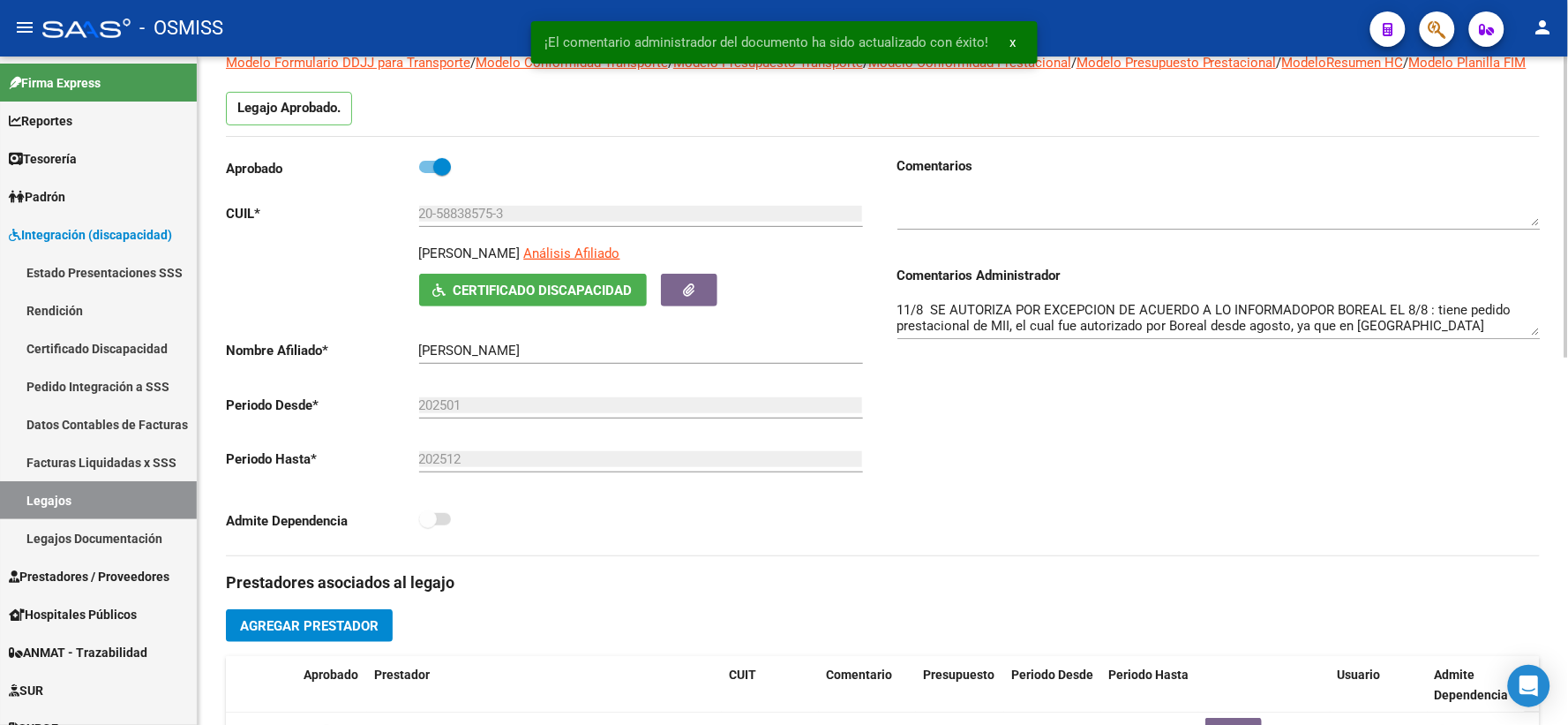
scroll to position [0, 0]
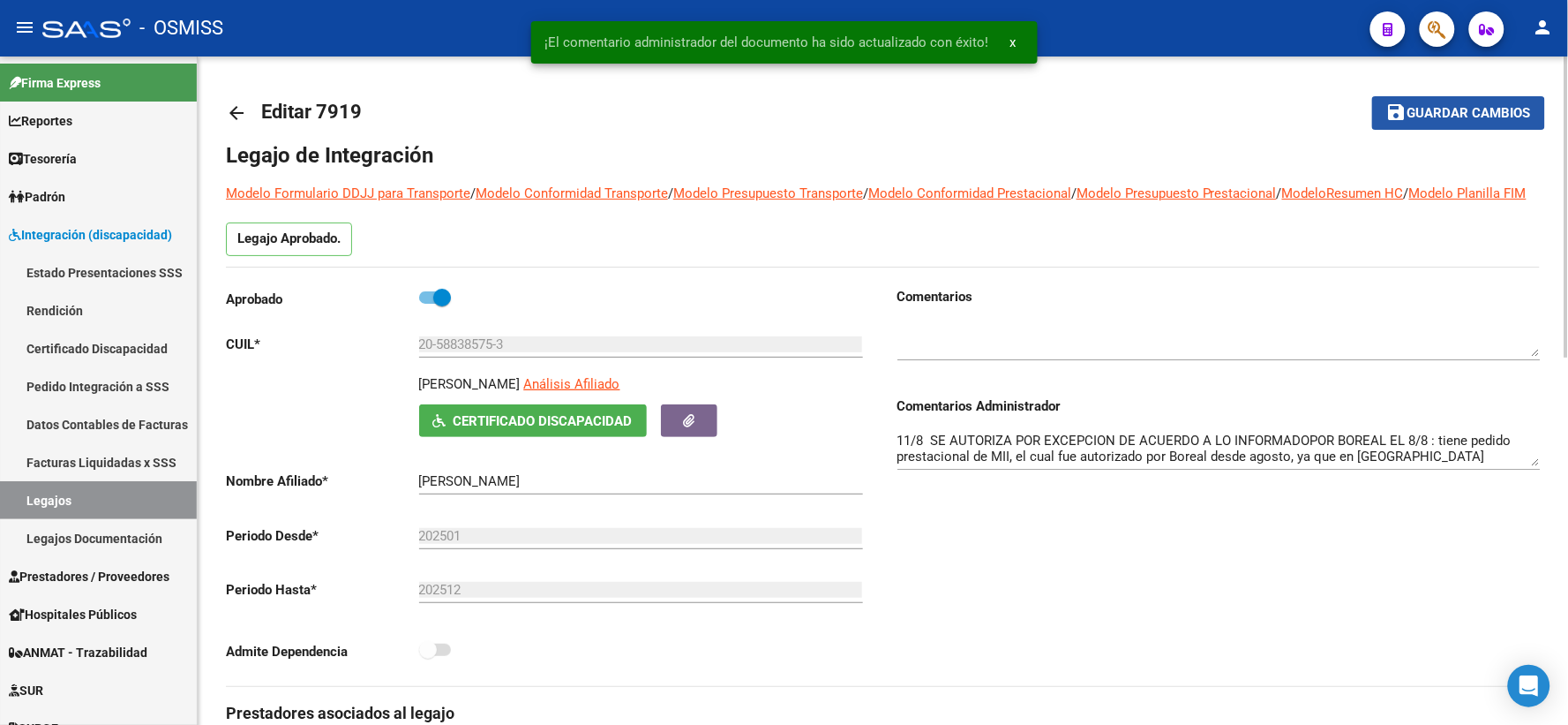
click at [1453, 118] on span "Guardar cambios" at bounding box center [1469, 114] width 124 height 16
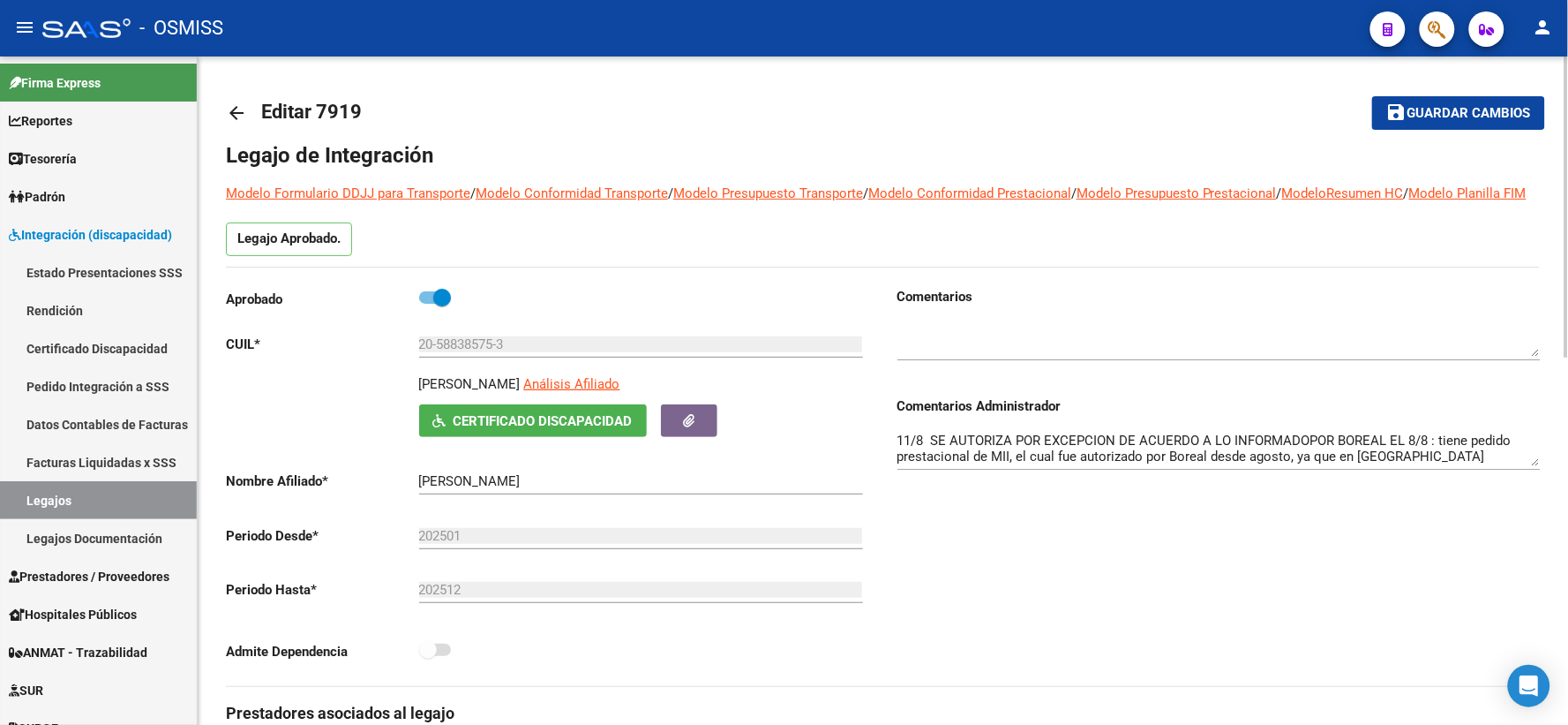
click at [1006, 625] on div "Comentarios Comentarios Administrador 11/8 SE AUTORIZA POR EXCEPCION DE ACUERDO…" at bounding box center [1212, 487] width 658 height 399
drag, startPoint x: 1445, startPoint y: 102, endPoint x: 654, endPoint y: 107, distance: 791.0
click at [1442, 103] on button "save Guardar cambios" at bounding box center [1459, 113] width 173 height 33
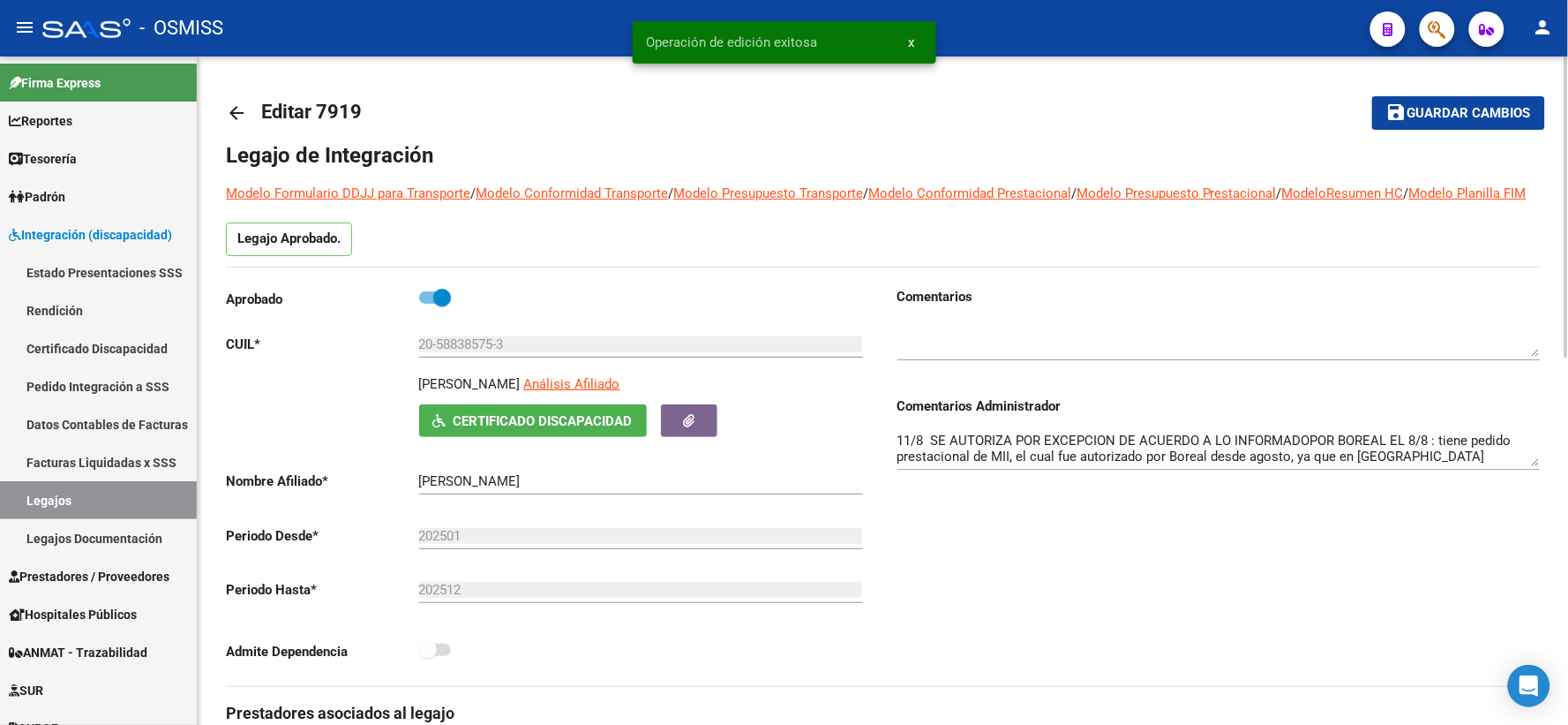
click at [227, 111] on mat-icon "arrow_back" at bounding box center [236, 113] width 21 height 21
